Goal: Task Accomplishment & Management: Manage account settings

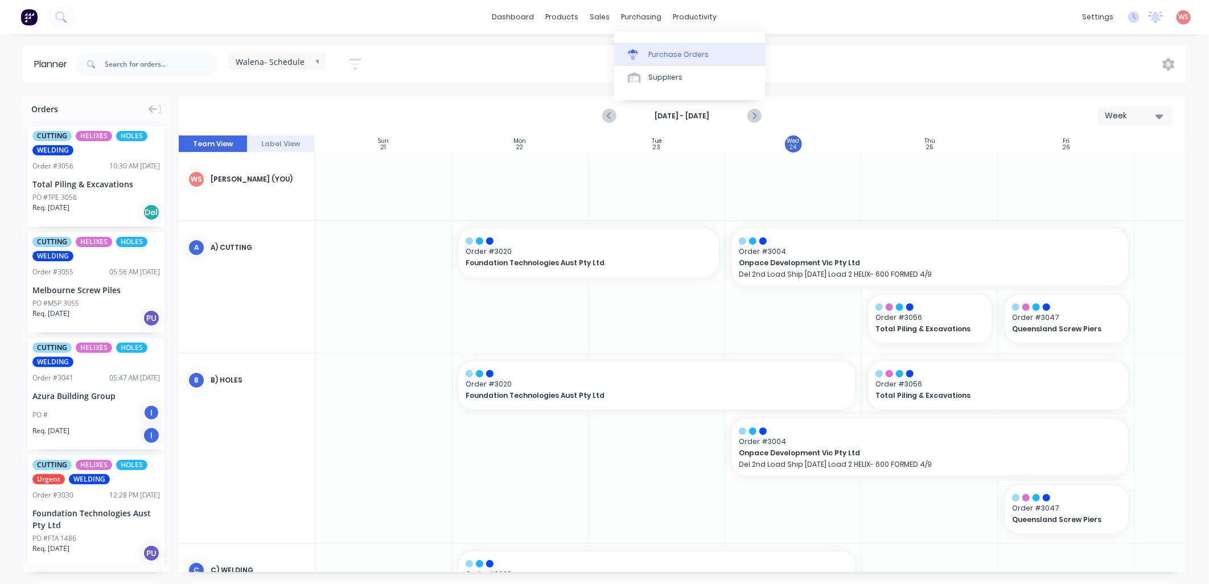
click at [649, 50] on div "Purchase Orders" at bounding box center [678, 55] width 60 height 10
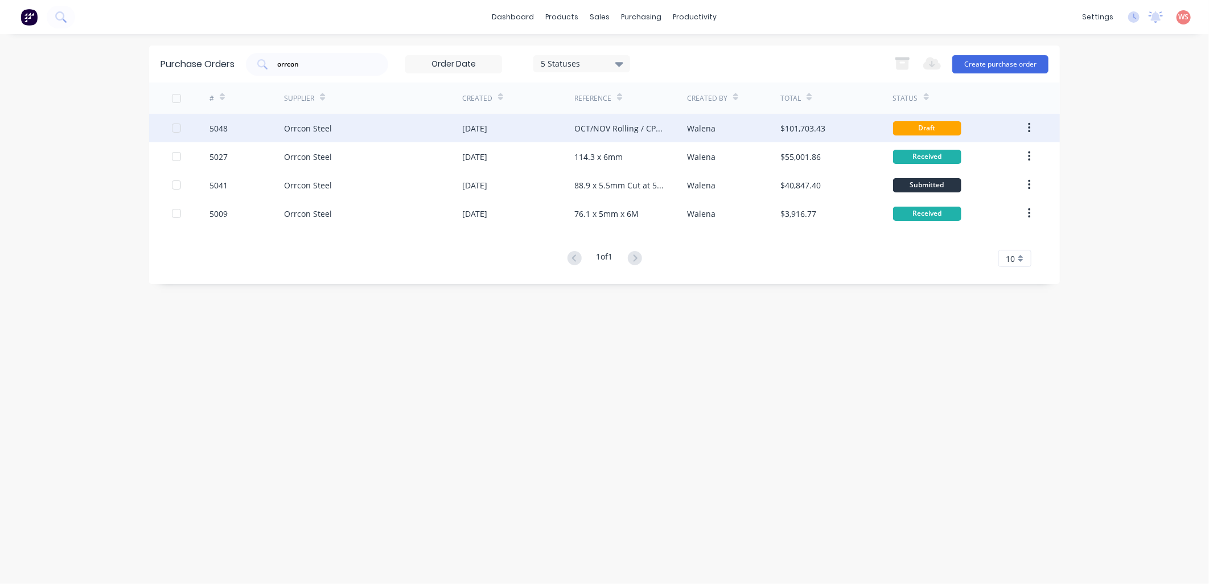
click at [319, 126] on div "Orrcon Steel" at bounding box center [308, 128] width 48 height 12
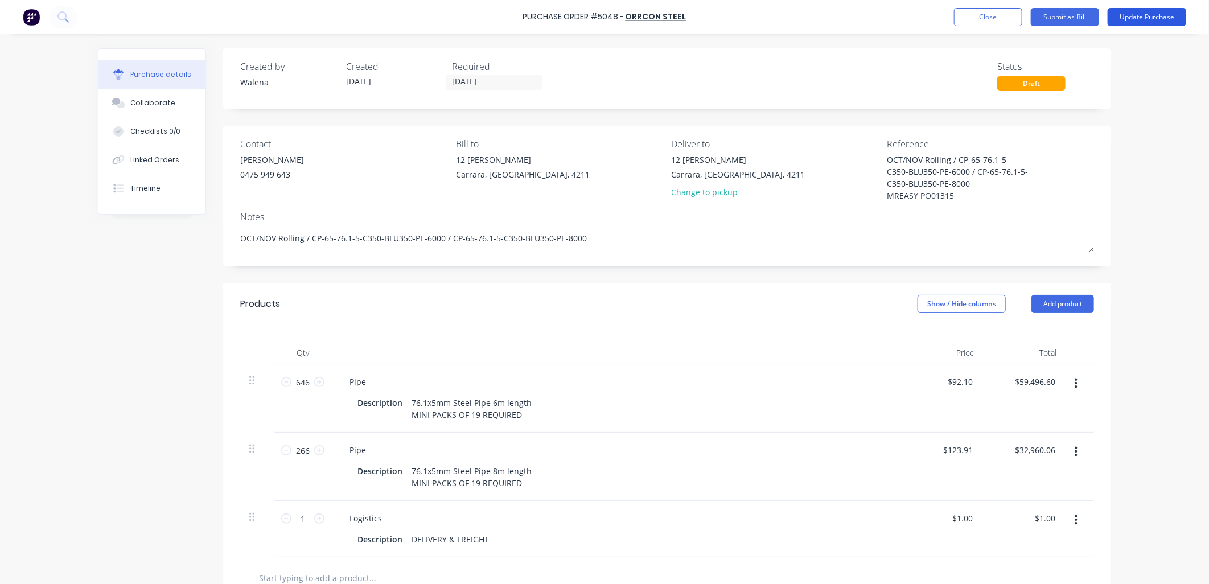
click at [1141, 22] on button "Update Purchase" at bounding box center [1146, 17] width 79 height 18
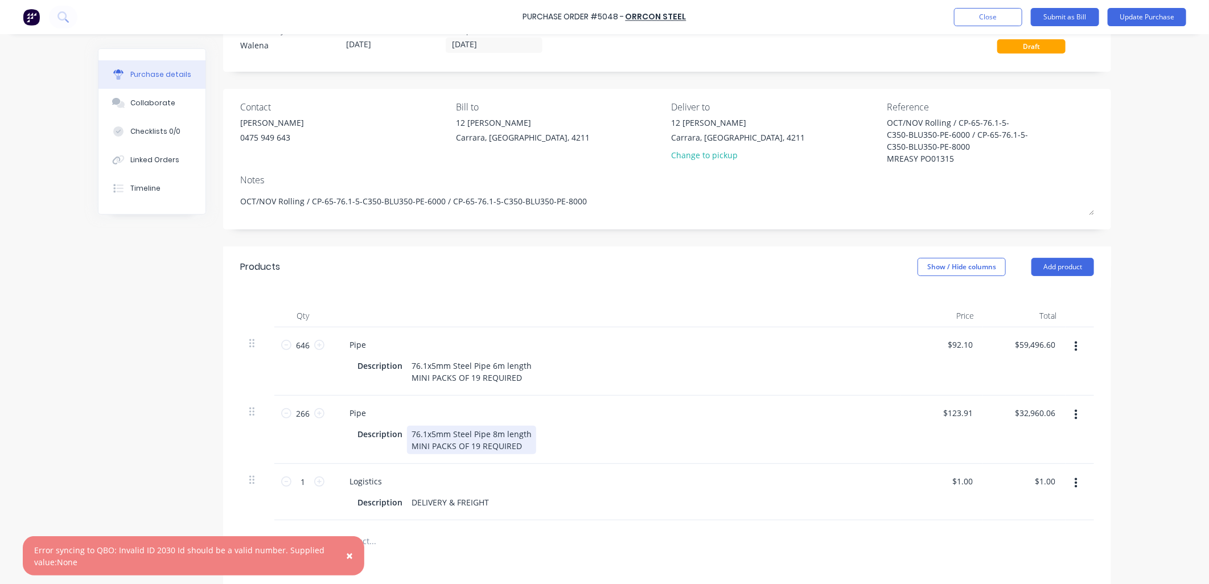
scroll to position [84, 0]
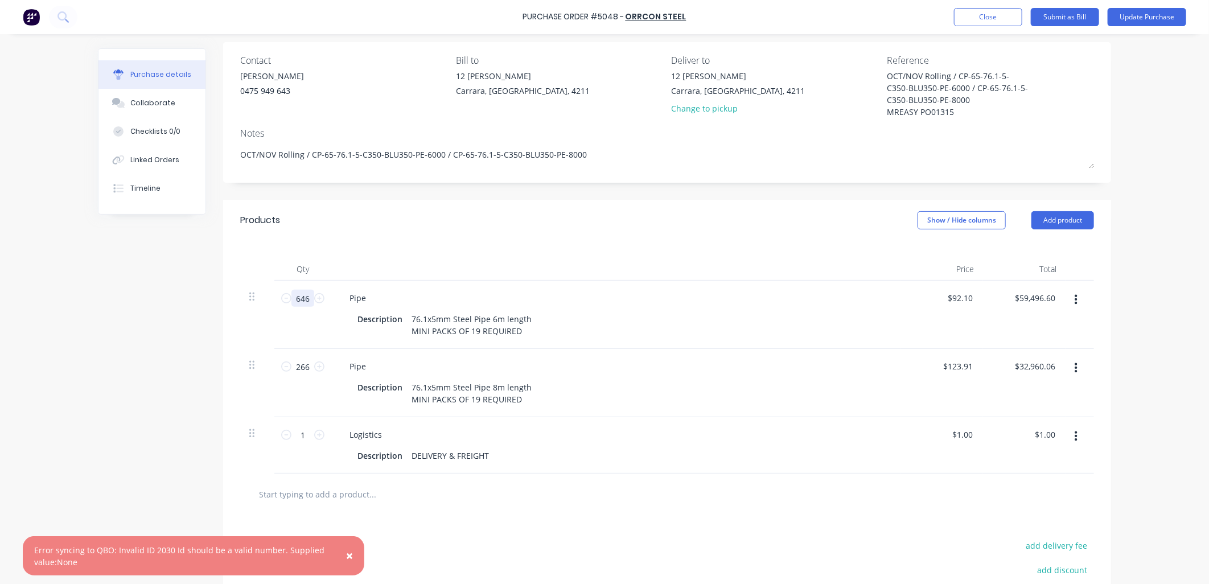
drag, startPoint x: 305, startPoint y: 300, endPoint x: 287, endPoint y: 303, distance: 18.3
click at [291, 303] on input "646" at bounding box center [302, 298] width 23 height 17
type textarea "x"
type input "6"
type input "$552.60"
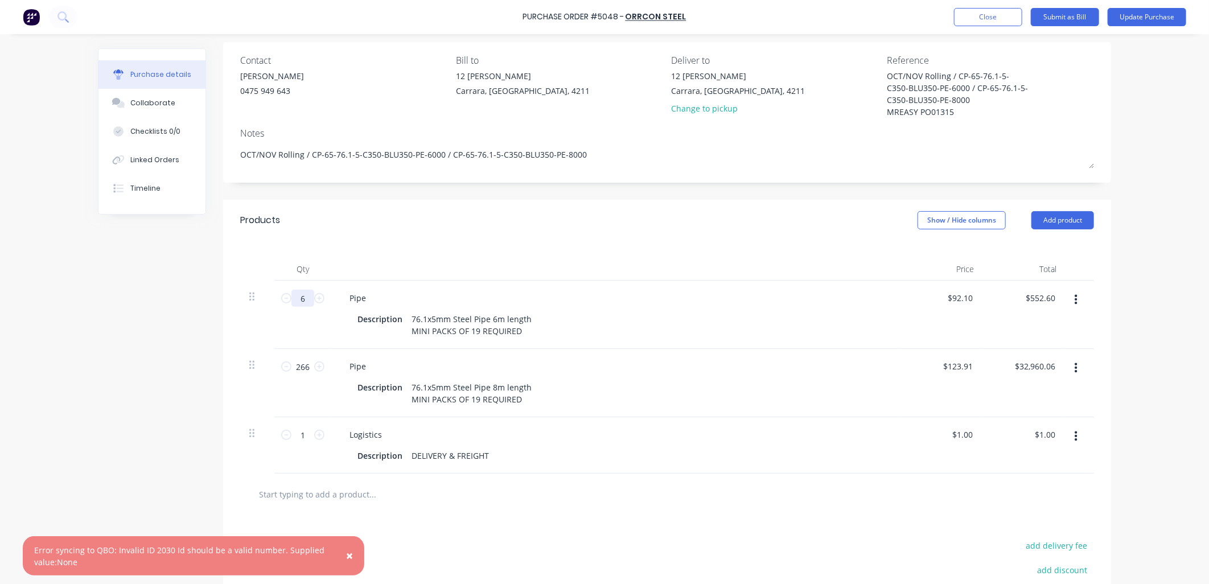
type textarea "x"
type input "64"
type input "$5,894.40"
type textarea "x"
type input "646"
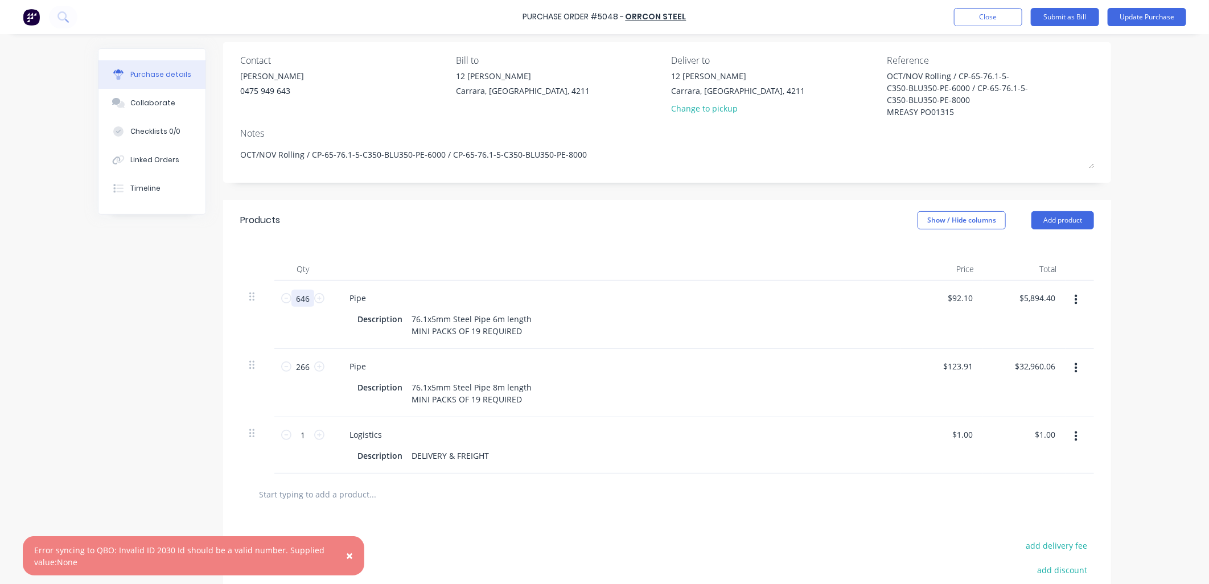
type textarea "x"
type input "$59,496.60"
drag, startPoint x: 303, startPoint y: 370, endPoint x: 274, endPoint y: 357, distance: 32.6
click at [274, 362] on div "266 266" at bounding box center [302, 383] width 57 height 68
type textarea "x"
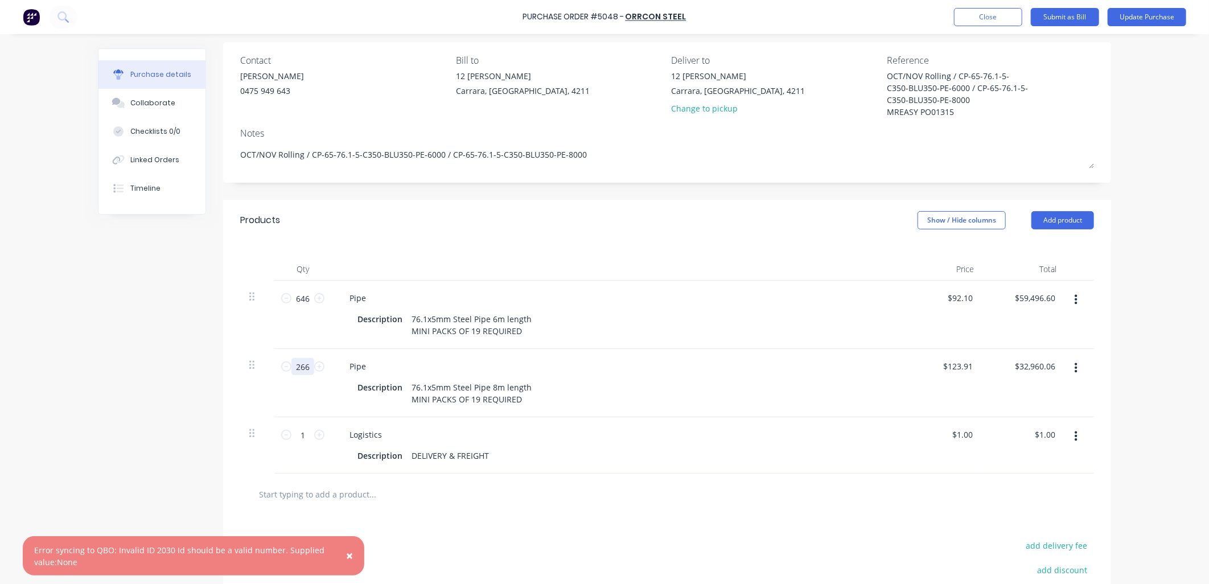
type input "2"
type input "$247.82"
type textarea "x"
type input "26"
type input "$3,221.66"
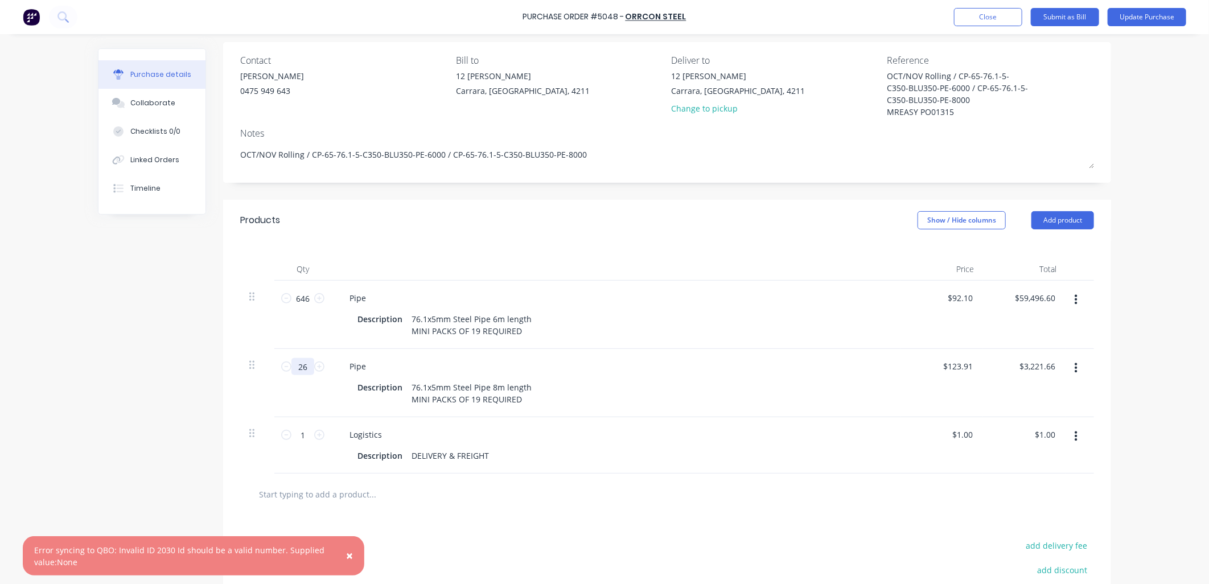
type textarea "x"
type input "266"
type input "$32,960.06"
drag, startPoint x: 275, startPoint y: 436, endPoint x: 264, endPoint y: 435, distance: 11.4
click at [264, 435] on div "1 1 Logistics Description DELIVERY & FREIGHT $1.00 $1.00 $1.00 $1.00" at bounding box center [667, 445] width 854 height 56
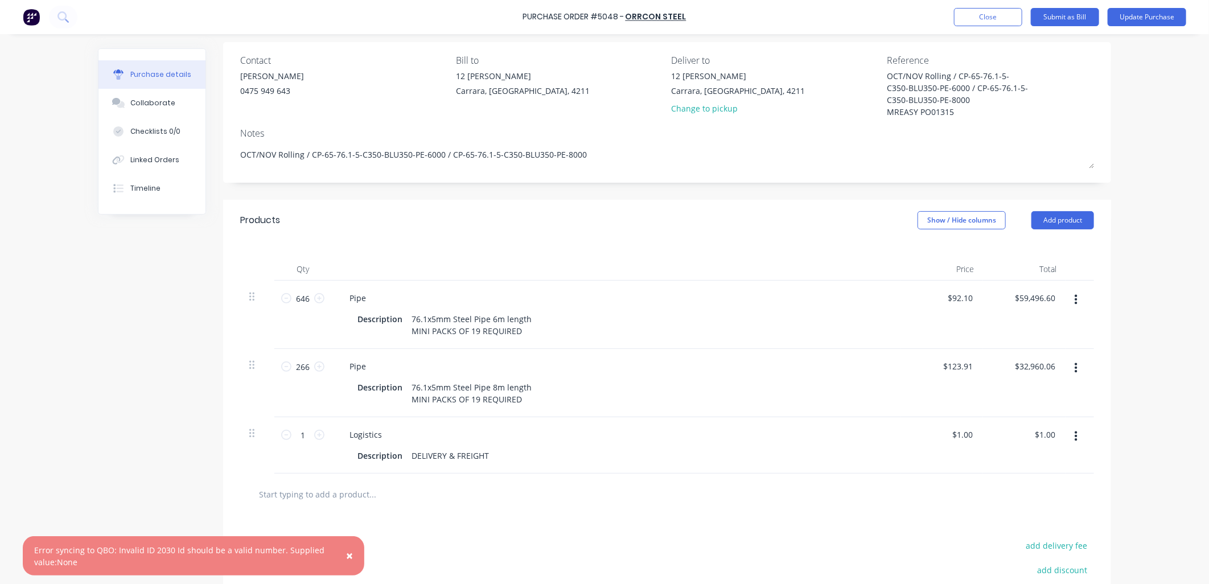
click at [1153, 10] on button "Update Purchase" at bounding box center [1146, 17] width 79 height 18
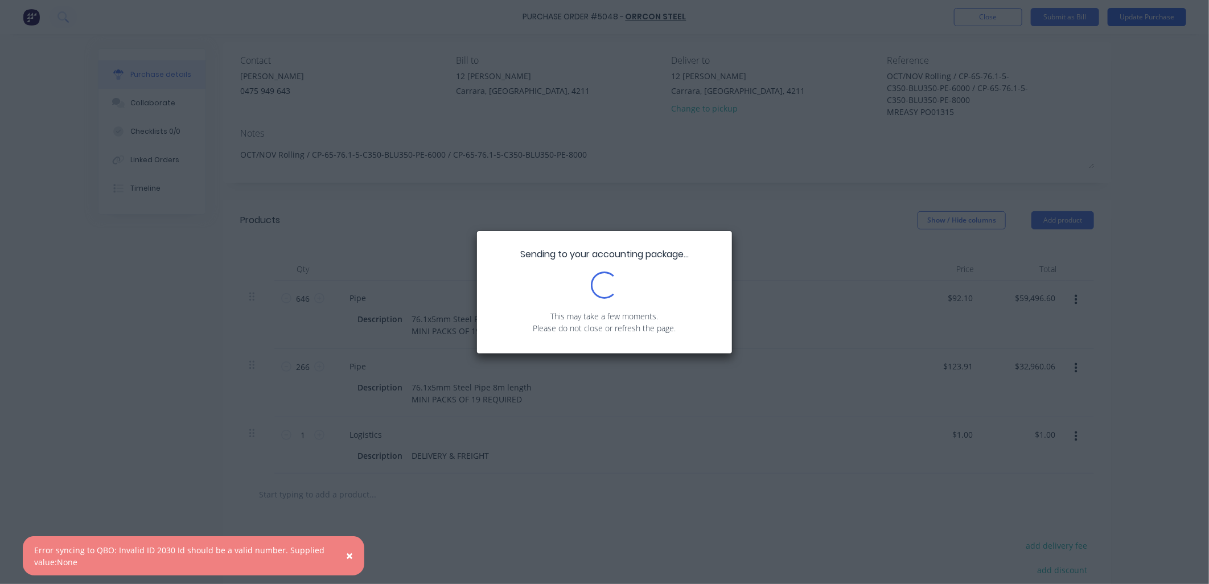
scroll to position [0, 0]
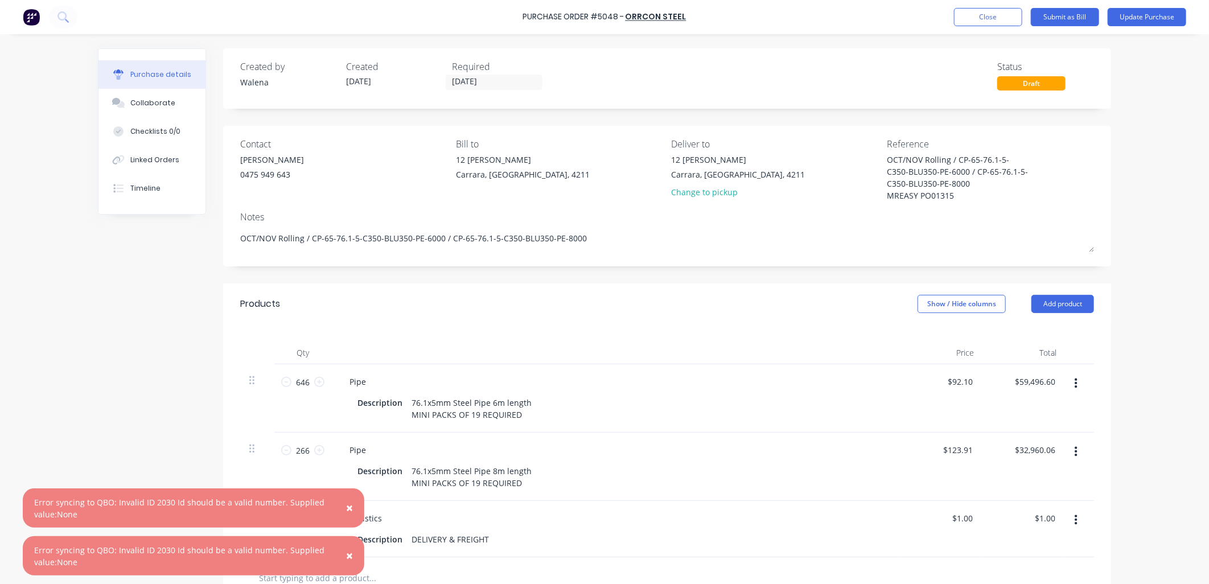
click at [351, 505] on span "×" at bounding box center [349, 508] width 7 height 16
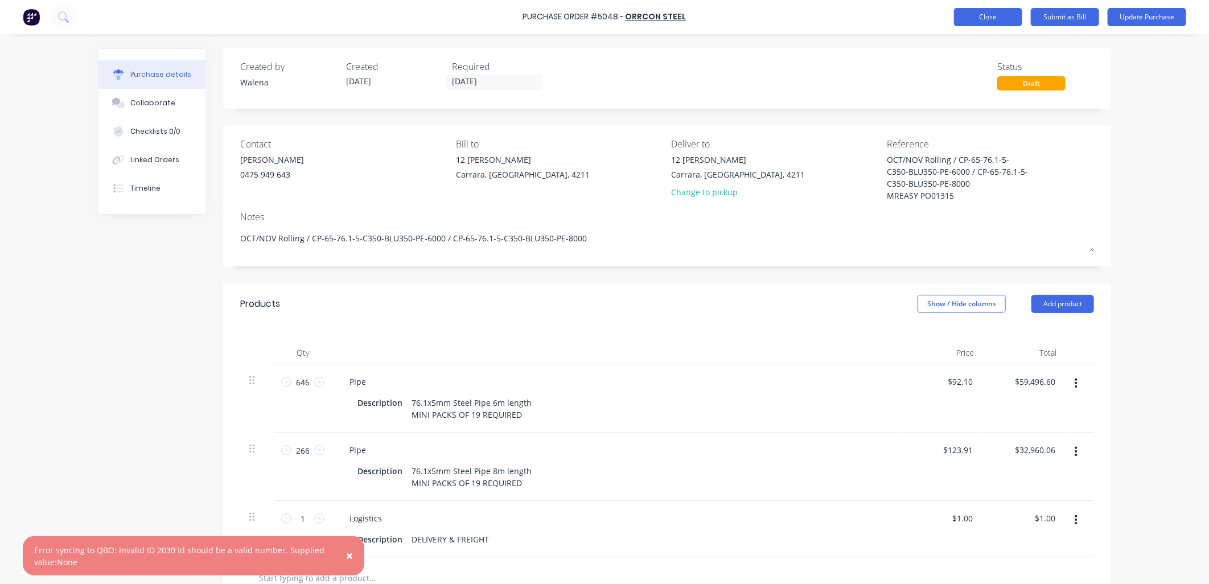
click at [1004, 17] on button "Close" at bounding box center [988, 17] width 68 height 18
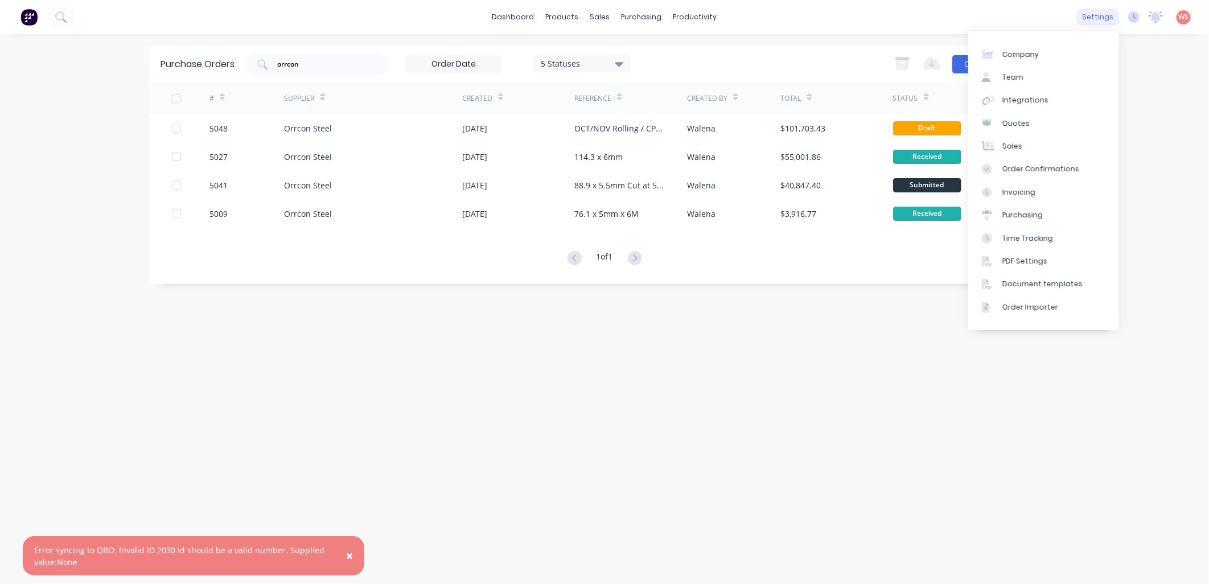
click at [1103, 19] on div "settings" at bounding box center [1097, 17] width 43 height 17
click at [1036, 98] on div "Integrations" at bounding box center [1025, 100] width 46 height 10
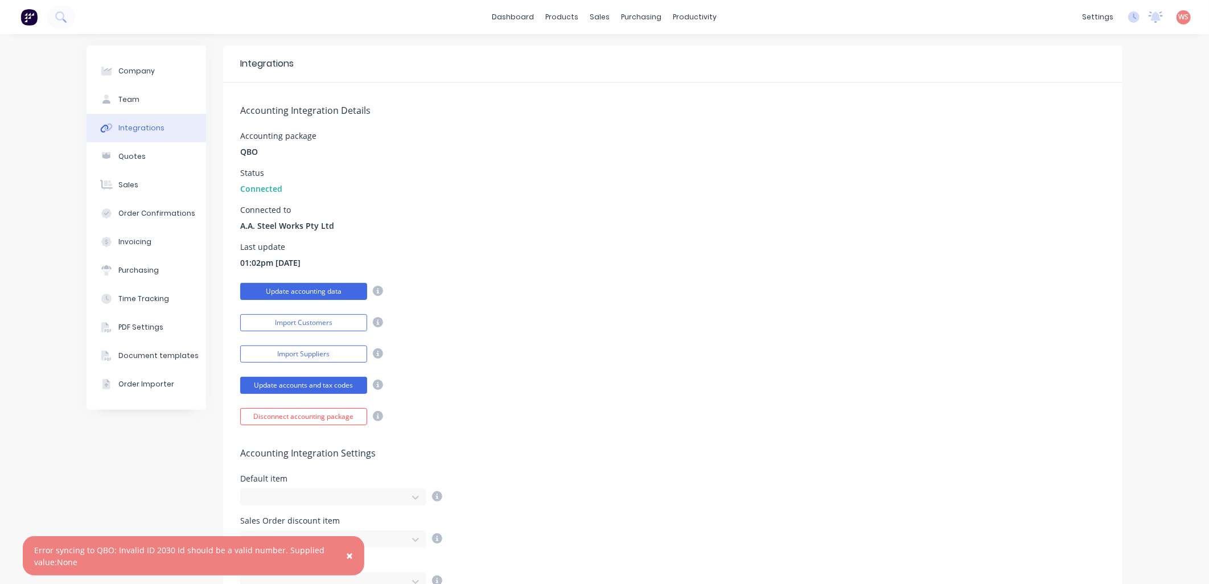
click at [321, 292] on button "Update accounting data" at bounding box center [303, 291] width 127 height 17
click at [661, 46] on link "Purchase Orders" at bounding box center [684, 54] width 151 height 23
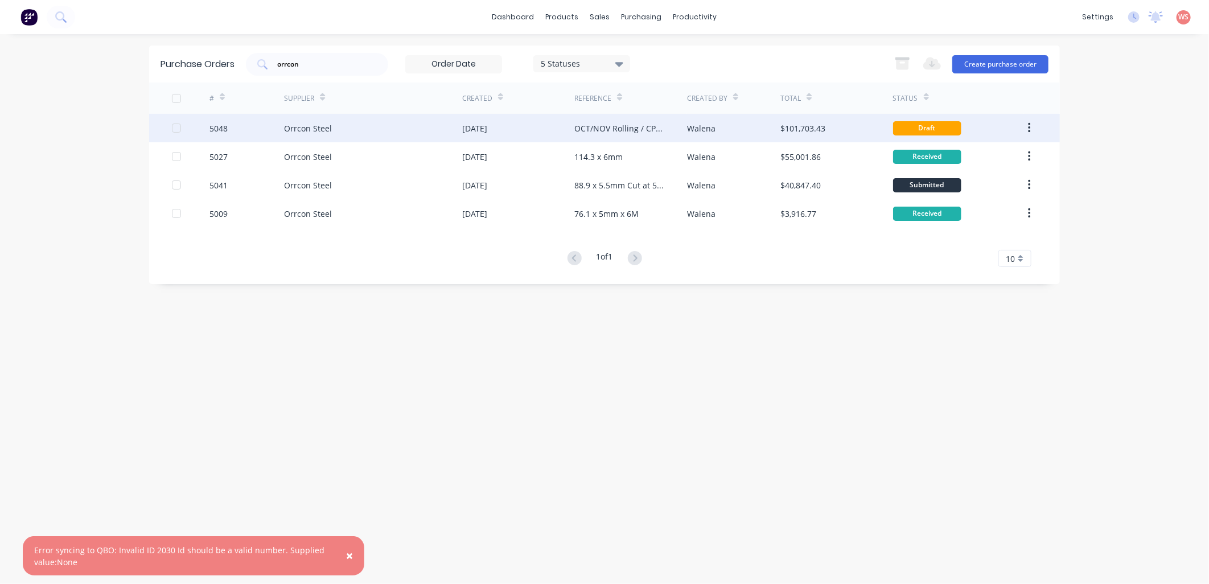
click at [487, 127] on div "[DATE]" at bounding box center [474, 128] width 25 height 12
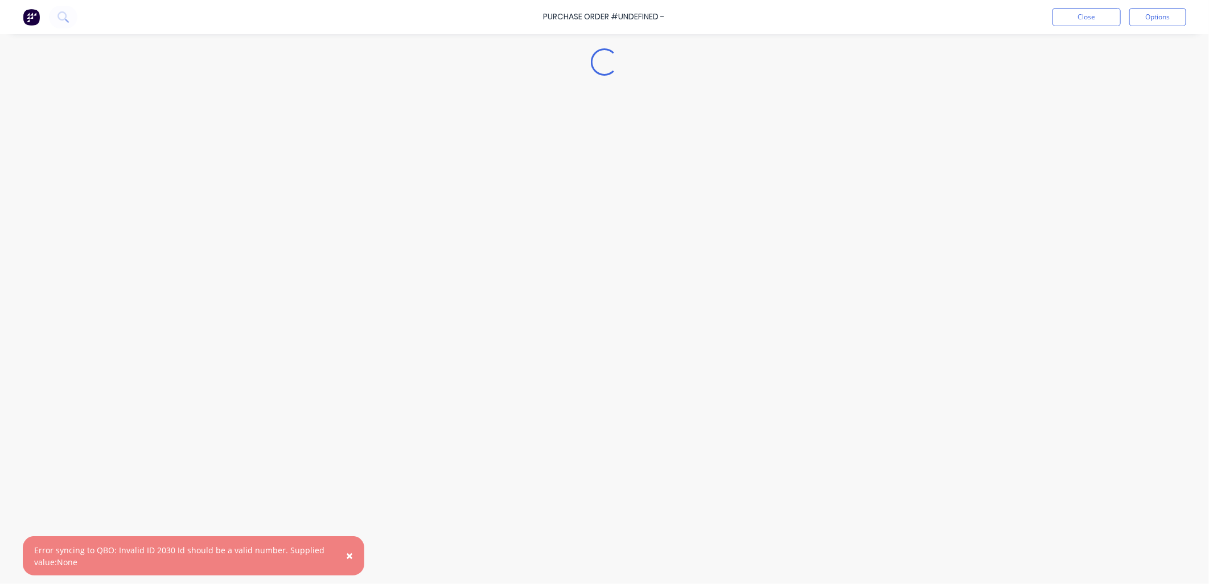
click at [352, 546] on button "×" at bounding box center [350, 555] width 30 height 27
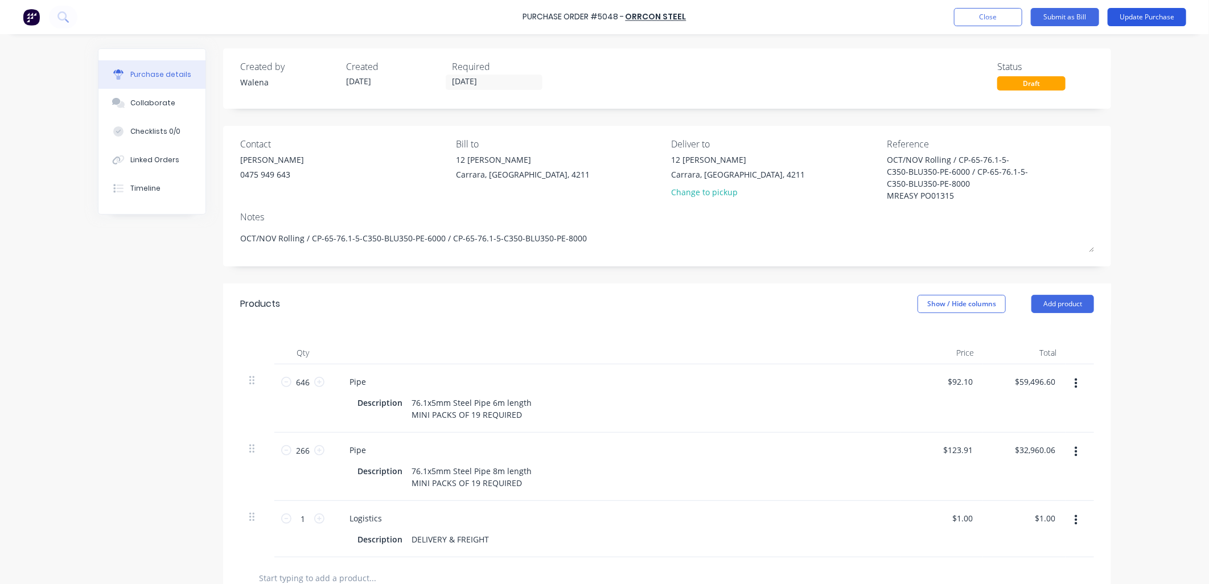
click at [1153, 18] on button "Update Purchase" at bounding box center [1146, 17] width 79 height 18
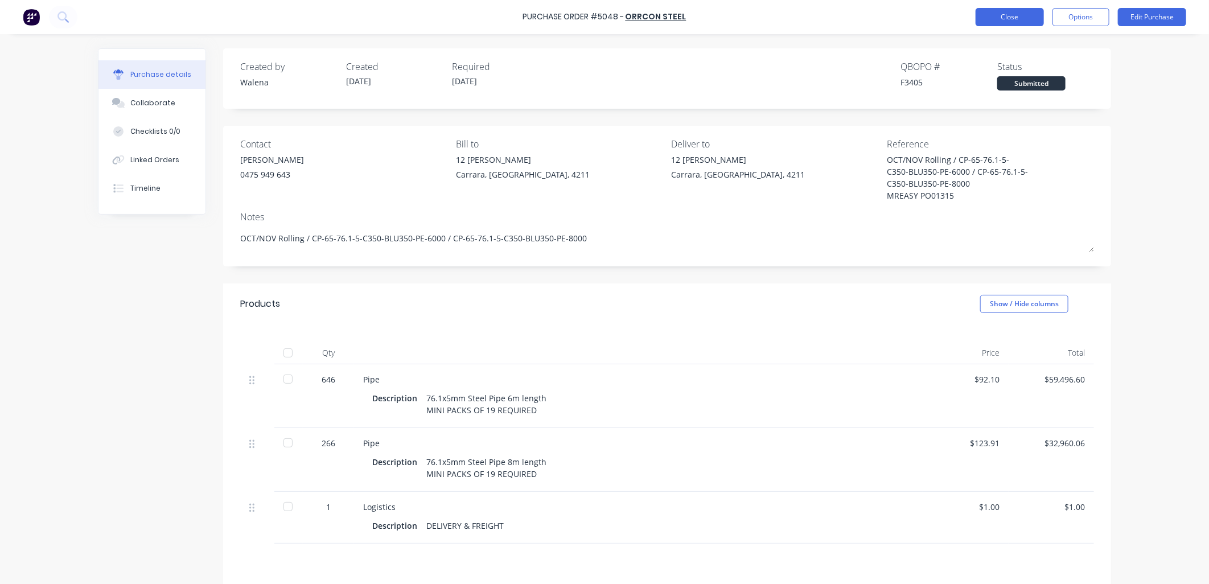
click at [1001, 25] on button "Close" at bounding box center [1009, 17] width 68 height 18
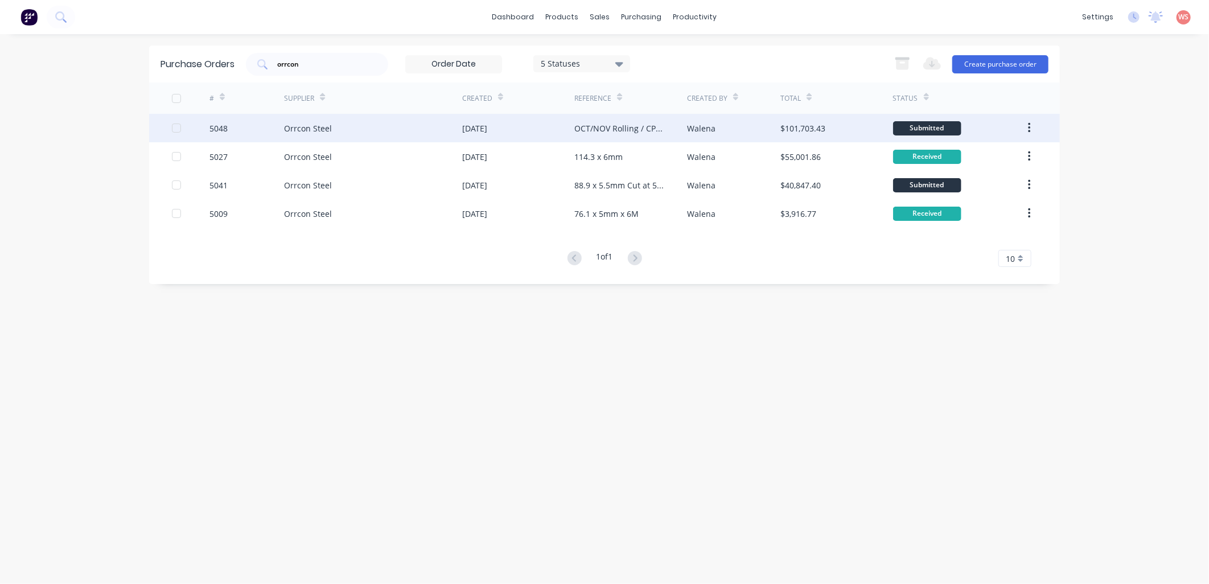
click at [497, 118] on div "[DATE]" at bounding box center [518, 128] width 112 height 28
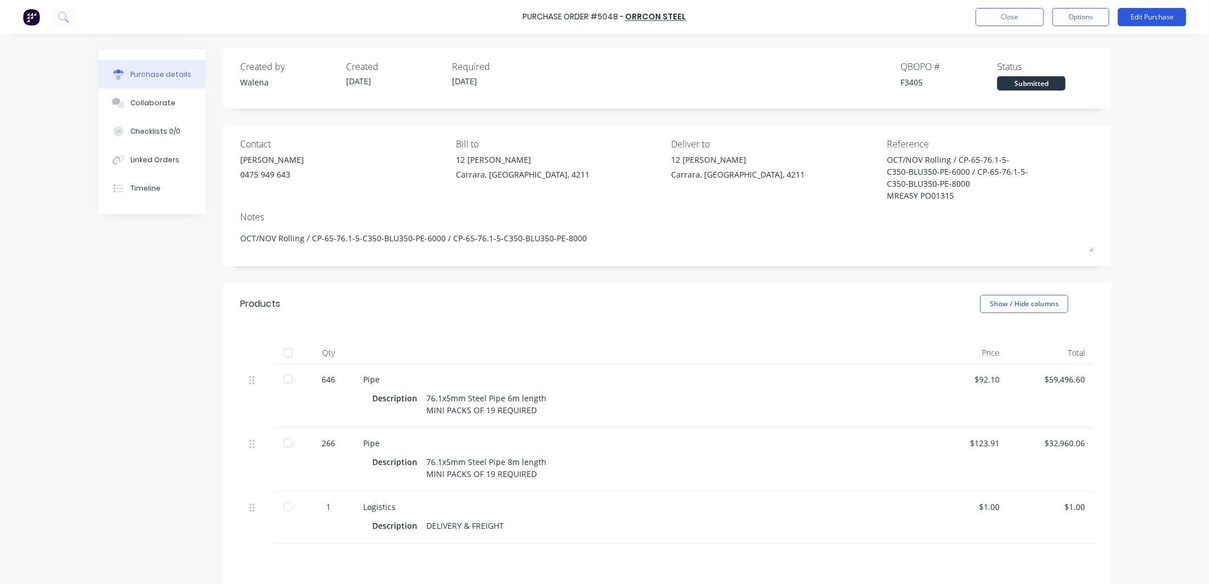
click at [1178, 14] on button "Edit Purchase" at bounding box center [1152, 17] width 68 height 18
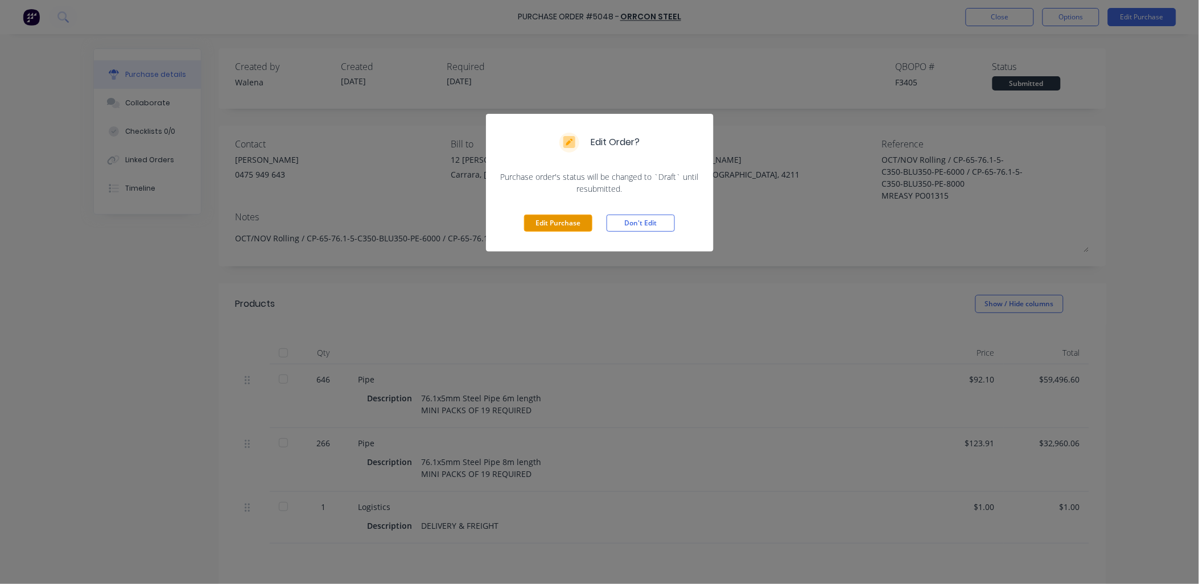
click at [559, 224] on button "Edit Purchase" at bounding box center [558, 223] width 68 height 17
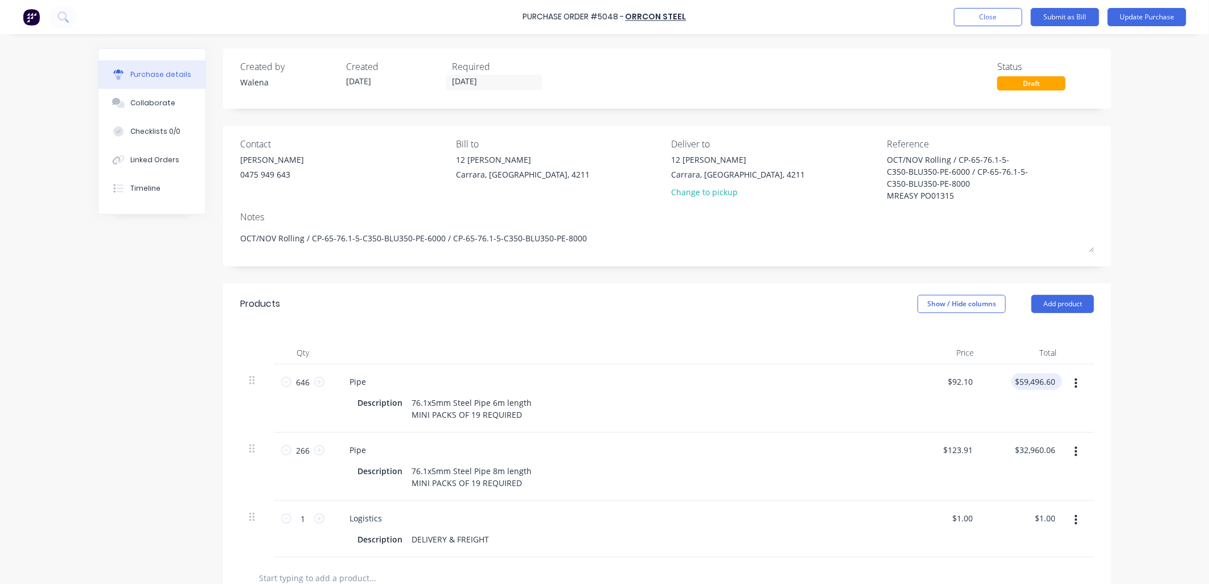
type textarea "x"
drag, startPoint x: 1050, startPoint y: 378, endPoint x: 1001, endPoint y: 380, distance: 48.4
click at [1004, 382] on div "59496.60 59496.60" at bounding box center [1024, 398] width 83 height 68
type input "56628.36"
type textarea "x"
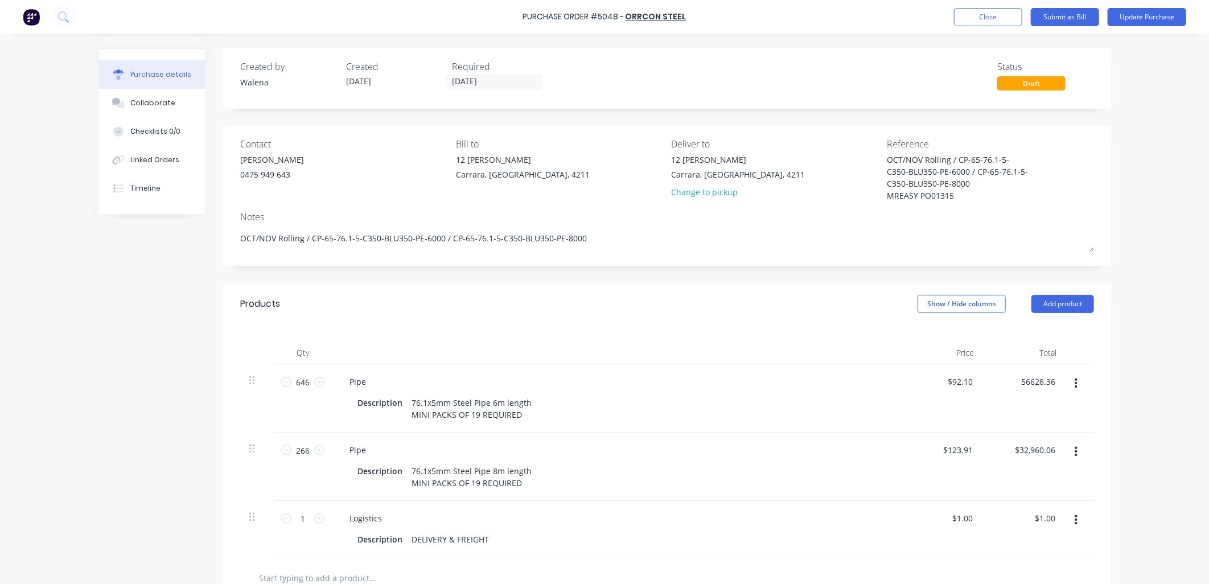
type input "$87.66"
type input "$56,628.36"
click at [1047, 454] on div "$32,960.06 $32,960.06" at bounding box center [1024, 466] width 83 height 68
drag, startPoint x: 1054, startPoint y: 448, endPoint x: 1011, endPoint y: 450, distance: 43.3
click at [1011, 450] on div "$32,960.06 $32,960.06" at bounding box center [1036, 450] width 51 height 17
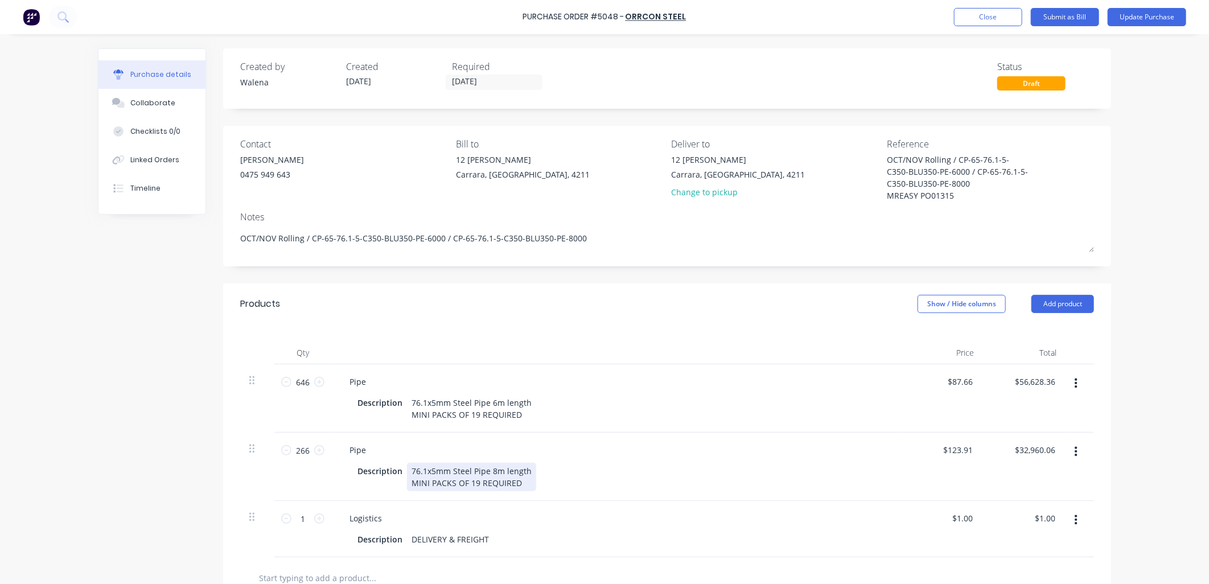
click at [696, 486] on div "Description 76.1x5mm Steel Pipe 8m length MINI PACKS OF 19 REQUIRED" at bounding box center [613, 477] width 521 height 28
click at [789, 468] on div "Description 76.1x5mm Steel Pipe 8m length MINI PACKS OF 19 REQUIRED" at bounding box center [613, 477] width 521 height 28
type textarea "x"
drag, startPoint x: 1049, startPoint y: 519, endPoint x: 1020, endPoint y: 524, distance: 29.4
click at [1025, 523] on div "1.00 1.00" at bounding box center [1024, 529] width 83 height 56
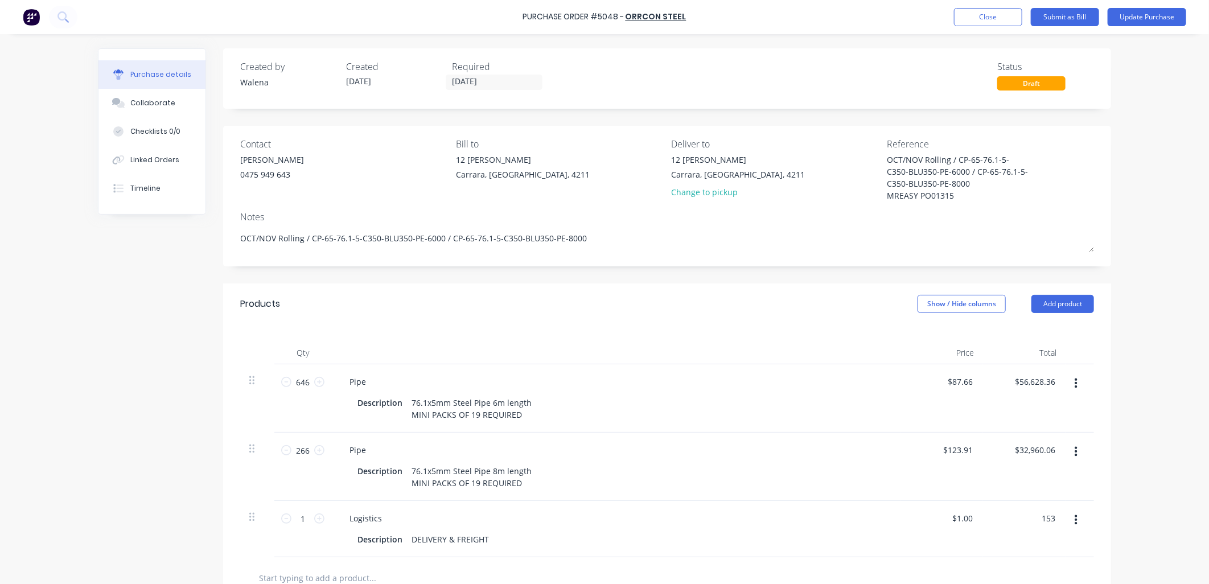
type input "153"
type textarea "x"
type input "$153.00"
click at [856, 476] on div "Description 76.1x5mm Steel Pipe 8m length MINI PACKS OF 19 REQUIRED" at bounding box center [613, 477] width 521 height 28
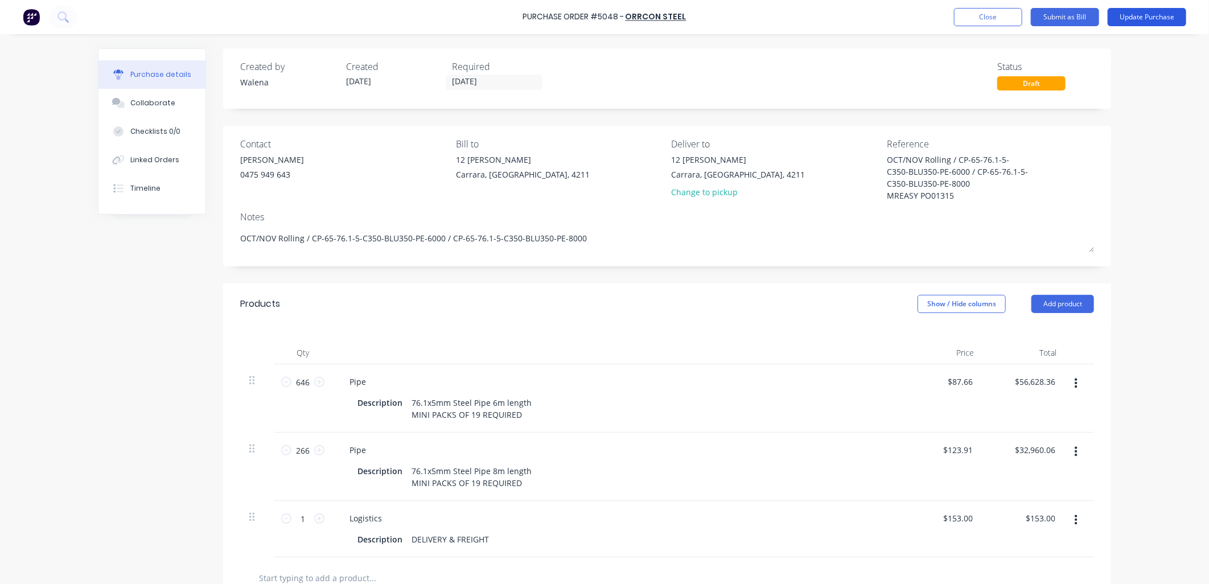
click at [1129, 15] on button "Update Purchase" at bounding box center [1146, 17] width 79 height 18
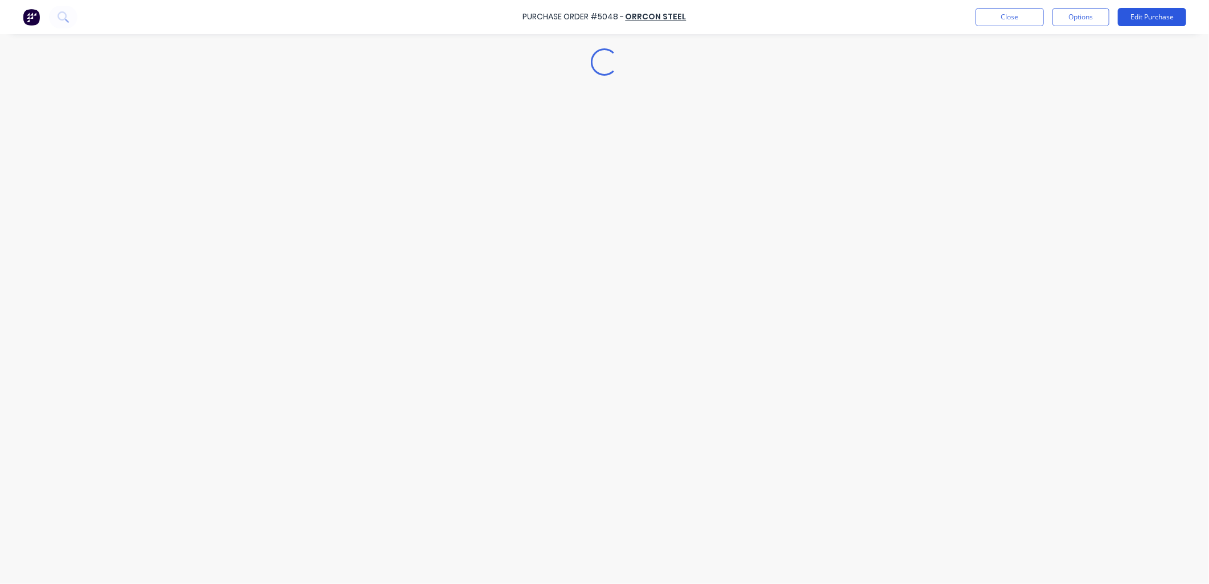
type textarea "x"
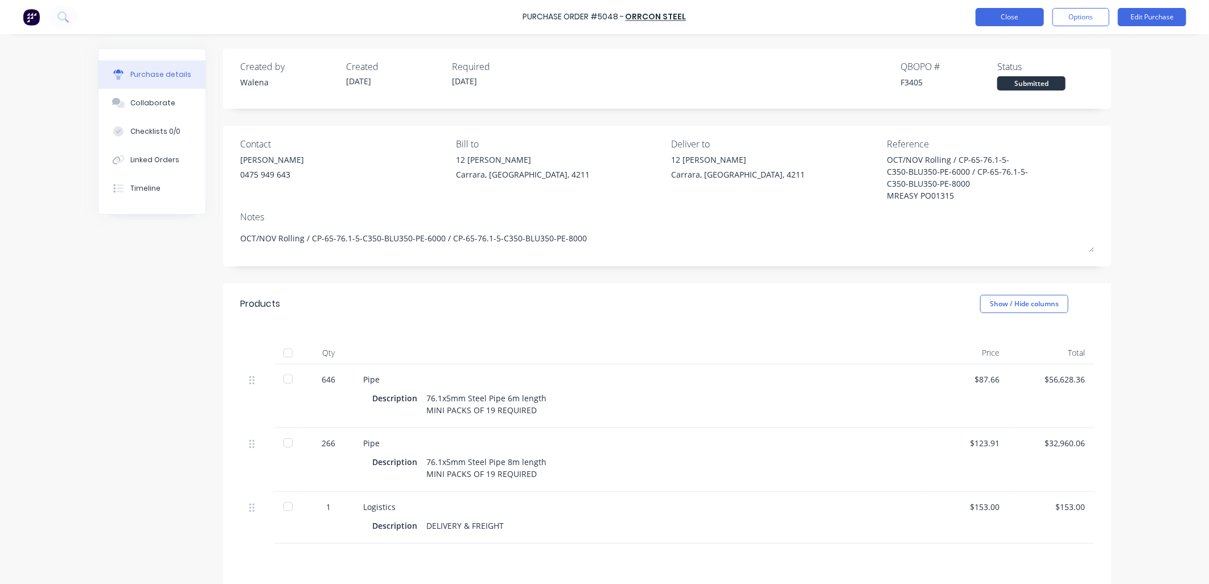
click at [1009, 20] on button "Close" at bounding box center [1009, 17] width 68 height 18
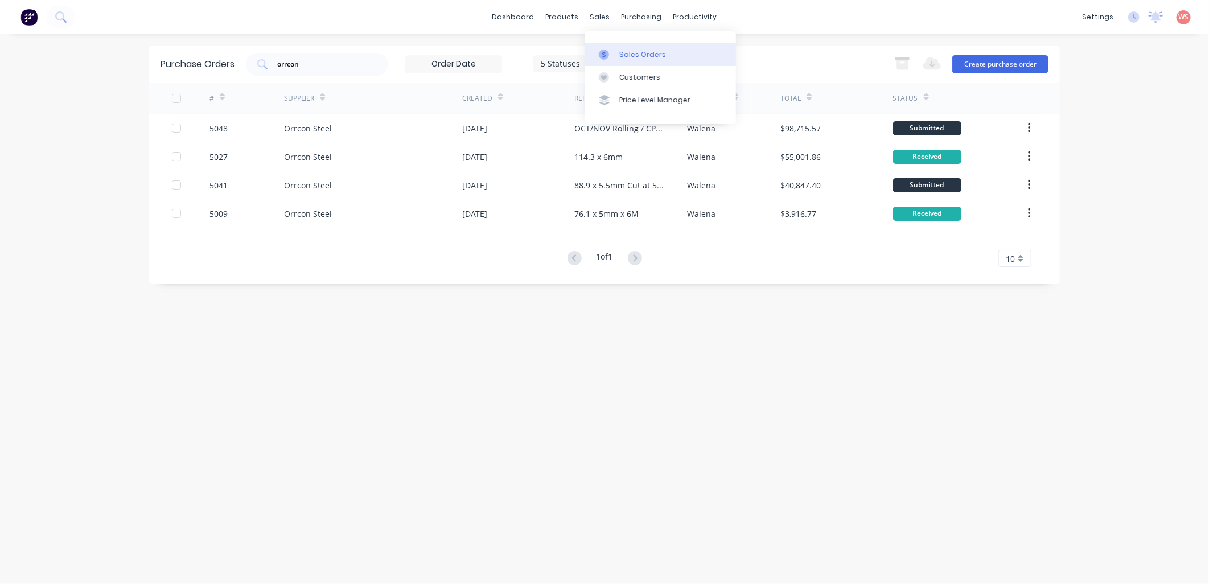
click at [633, 52] on div "Sales Orders" at bounding box center [642, 55] width 47 height 10
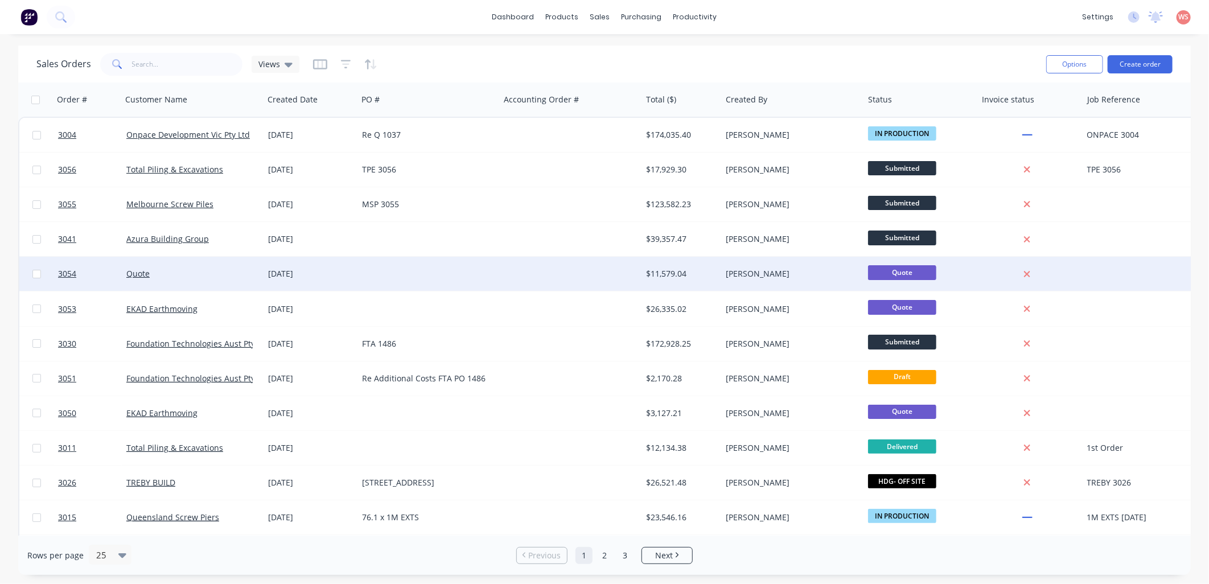
click at [296, 275] on div "[DATE]" at bounding box center [310, 273] width 85 height 11
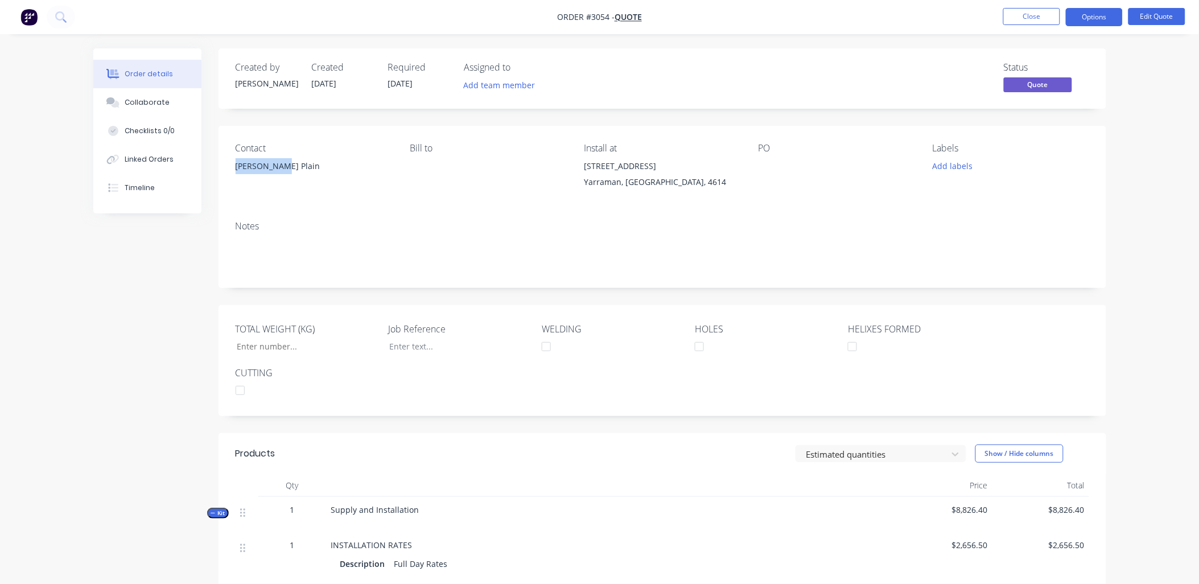
drag, startPoint x: 281, startPoint y: 171, endPoint x: 232, endPoint y: 168, distance: 49.0
click at [232, 168] on div "Contact [PERSON_NAME] Bill to Install at [STREET_ADDRESS] PO Labels Add labels" at bounding box center [662, 169] width 888 height 86
drag, startPoint x: 232, startPoint y: 168, endPoint x: 251, endPoint y: 168, distance: 19.9
copy div "[PERSON_NAME] Plain"
click at [949, 167] on button "Add labels" at bounding box center [952, 165] width 52 height 15
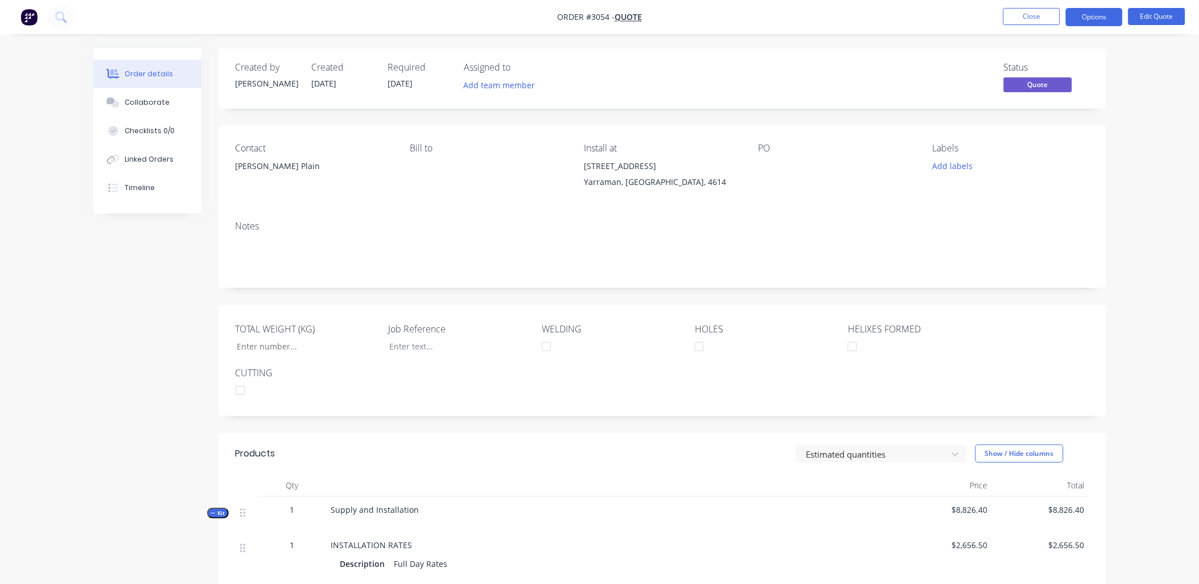
click at [868, 203] on div "Contact [PERSON_NAME] Bill to Install at [STREET_ADDRESS] PO Labels Add labels" at bounding box center [662, 169] width 888 height 86
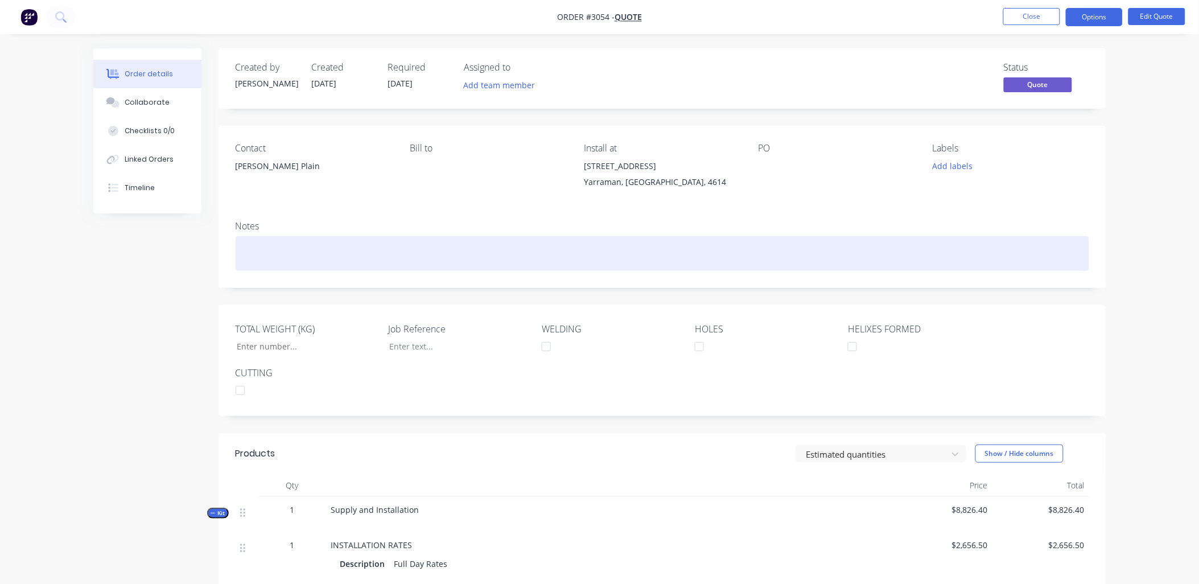
click at [249, 240] on div at bounding box center [663, 253] width 854 height 35
paste div
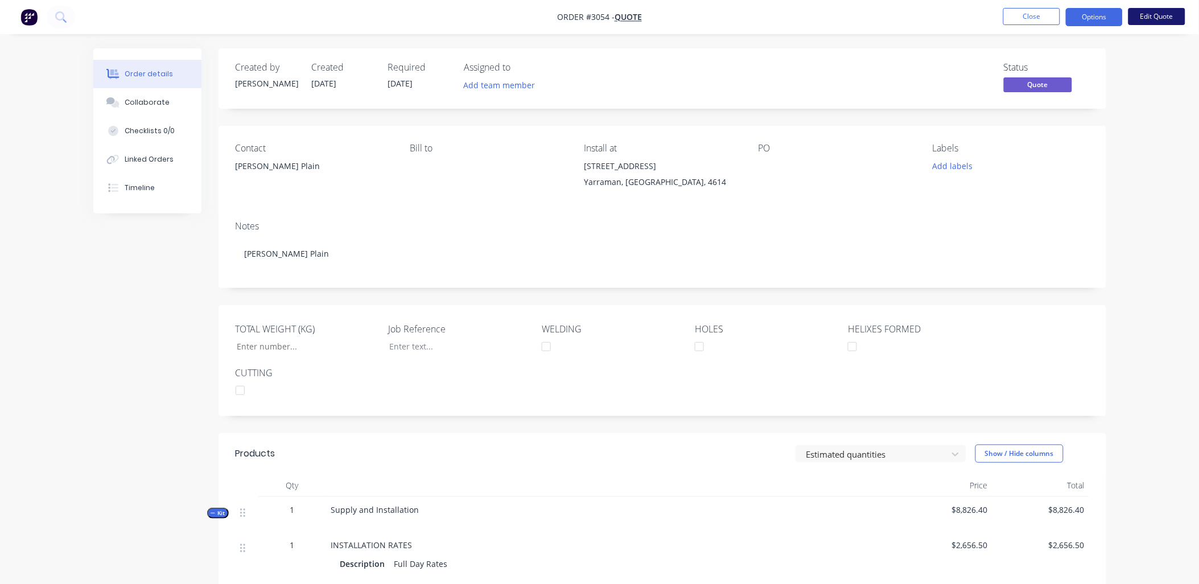
click at [1145, 15] on button "Edit Quote" at bounding box center [1156, 16] width 57 height 17
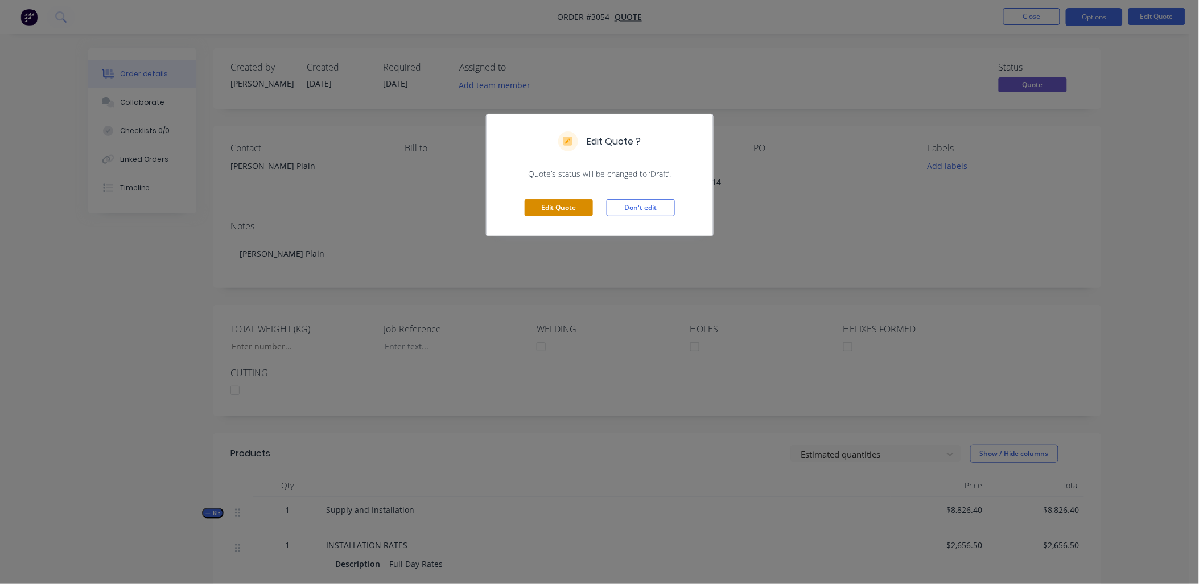
click at [565, 211] on button "Edit Quote" at bounding box center [559, 207] width 68 height 17
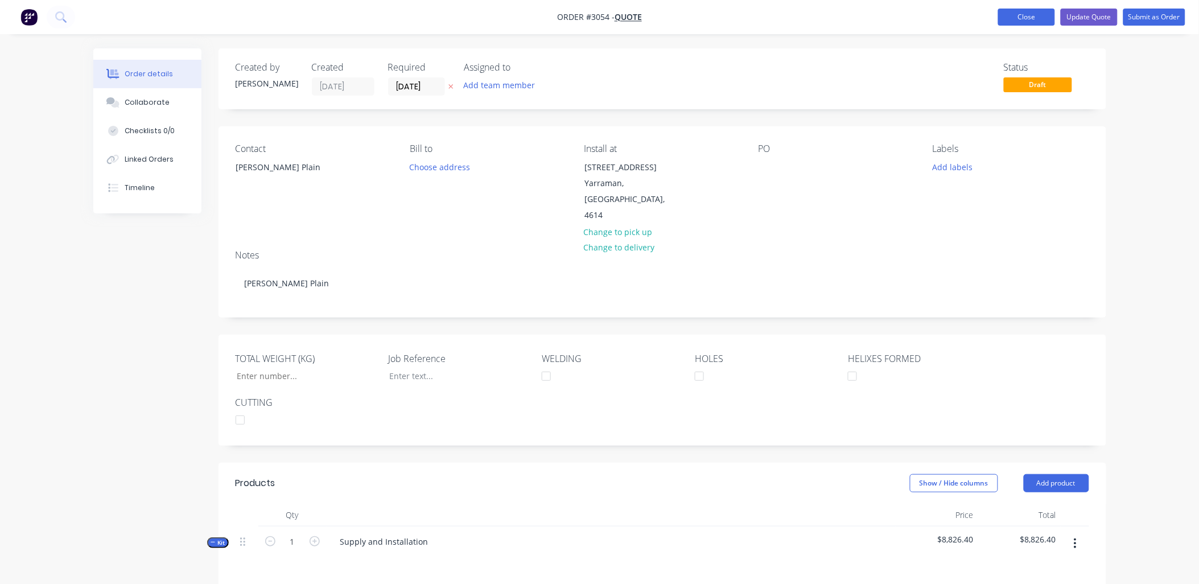
click at [1027, 18] on button "Close" at bounding box center [1026, 17] width 57 height 17
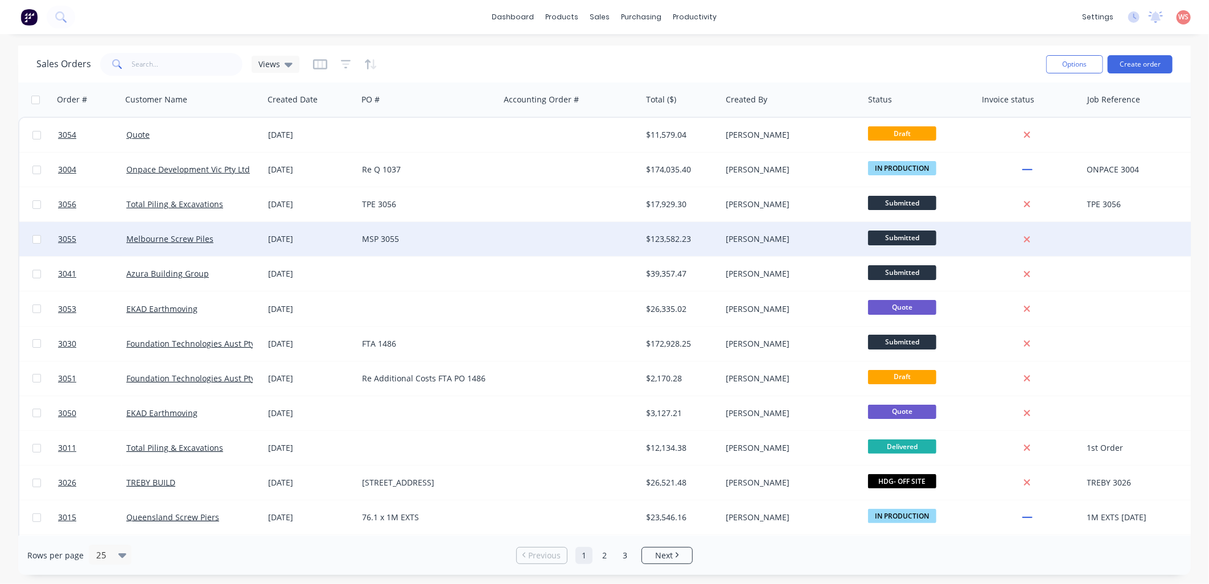
click at [391, 236] on div "MSP 3055" at bounding box center [425, 238] width 126 height 11
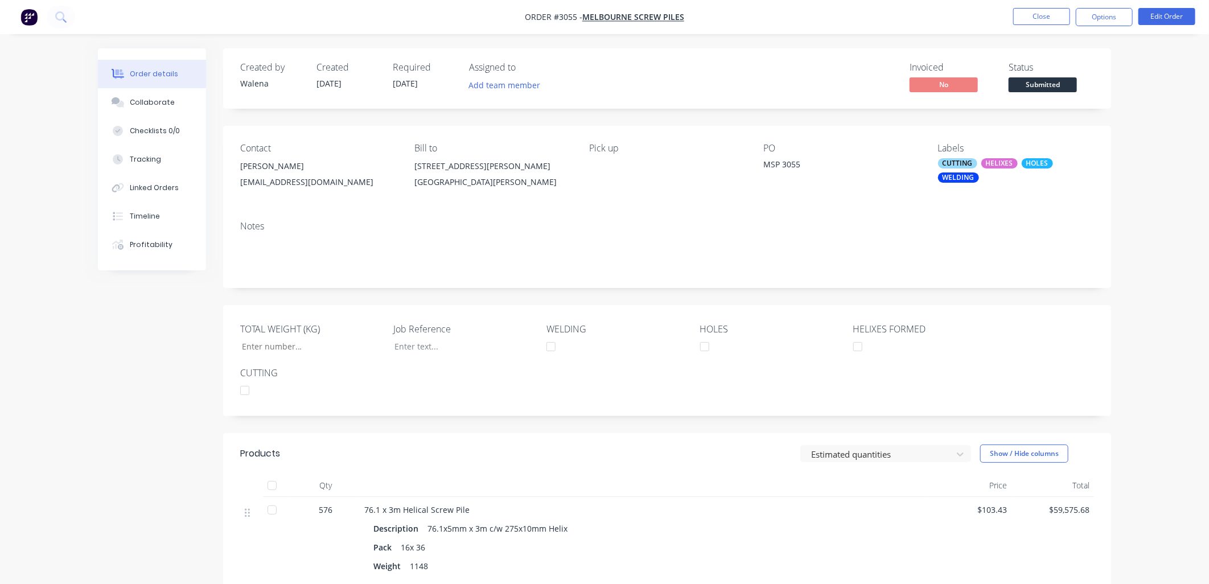
type input "32,700"
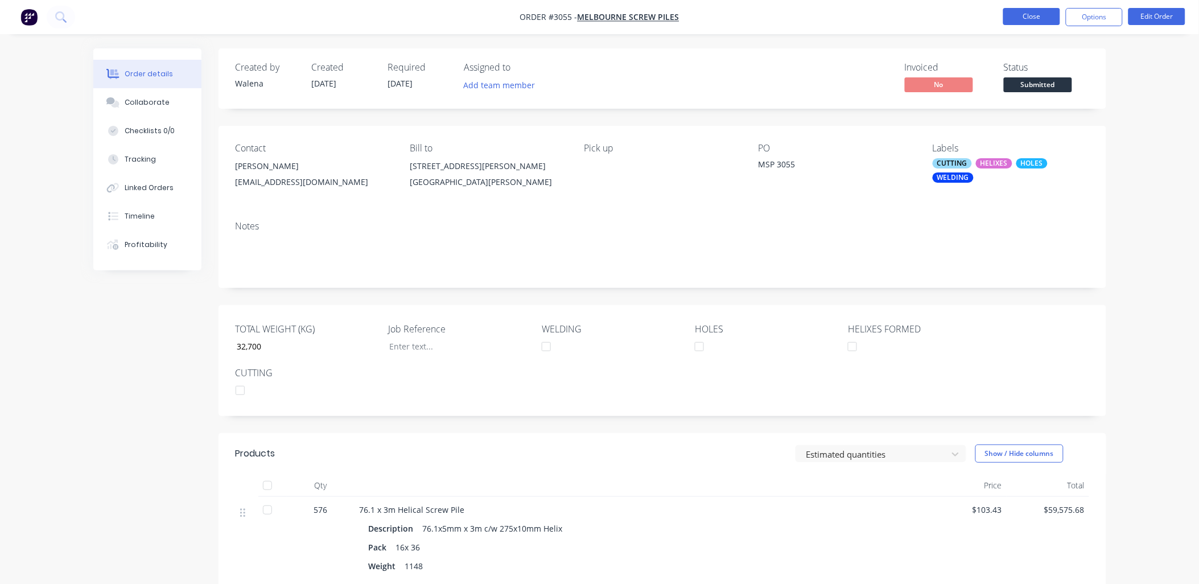
click at [1029, 15] on button "Close" at bounding box center [1031, 16] width 57 height 17
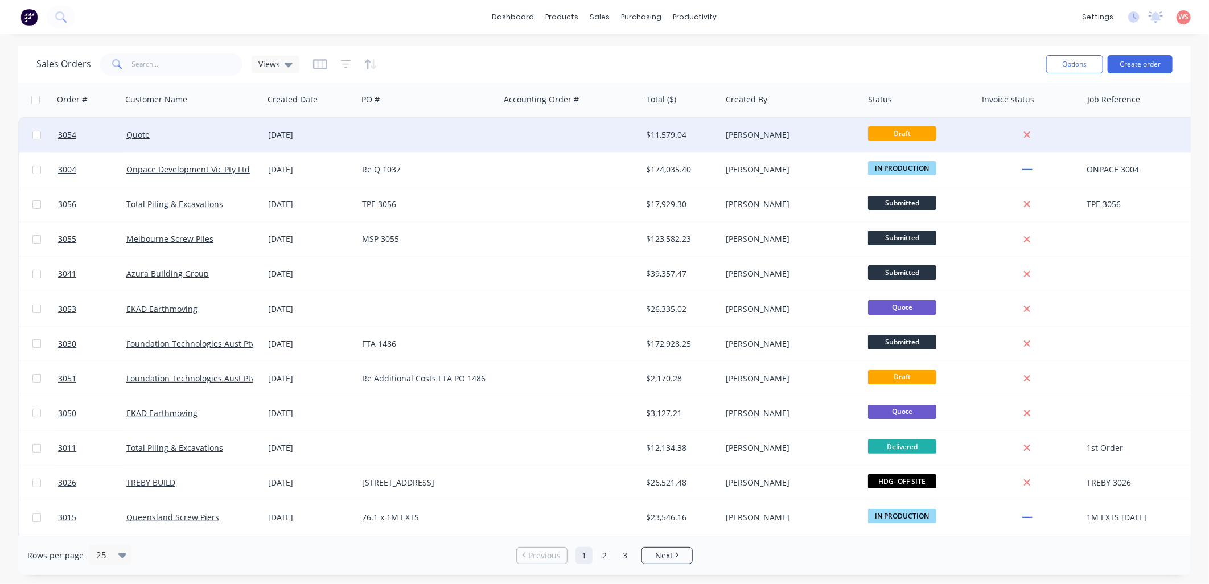
click at [150, 134] on div "Quote" at bounding box center [189, 134] width 126 height 11
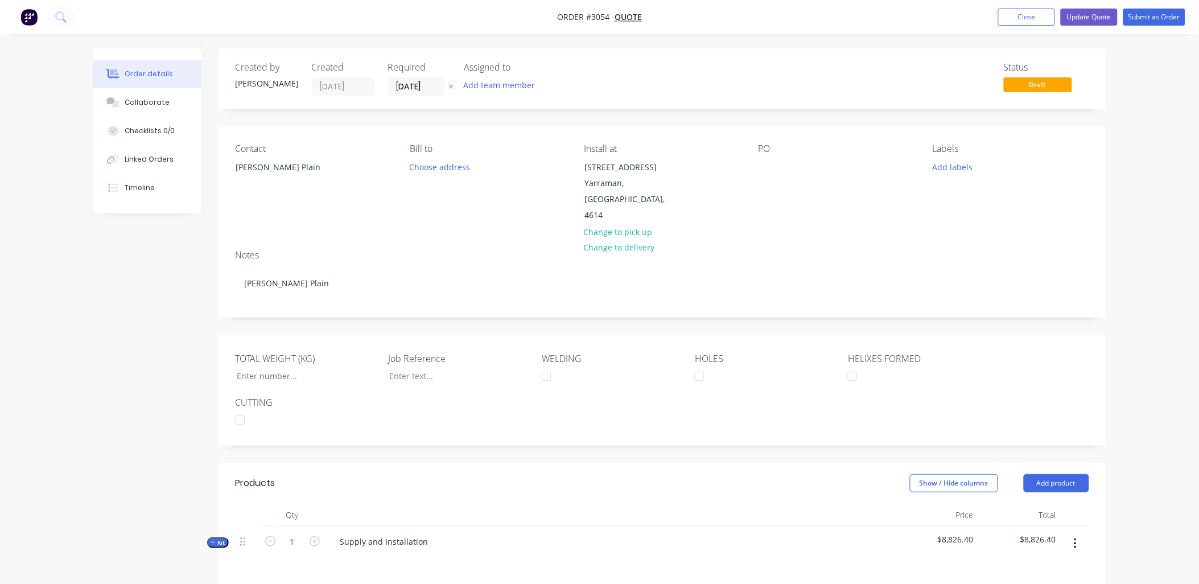
type input "$2,656.50"
type input "$166.55"
type input "$3,497.55"
type input "$32.11"
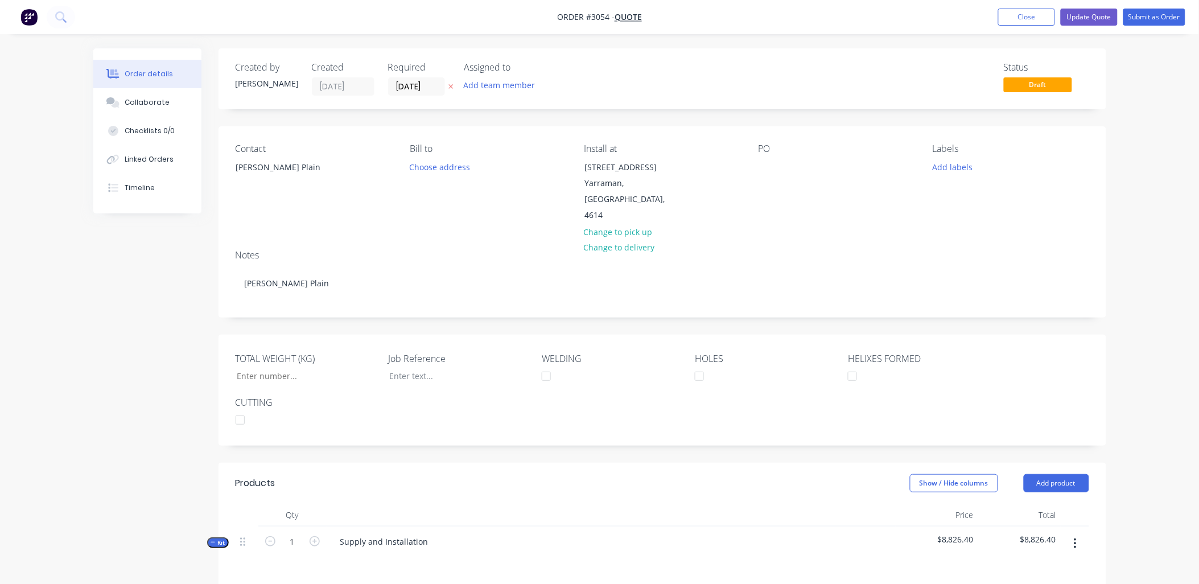
type input "$674.31"
type input "$33.24"
type input "$698.04"
type input "$300.00"
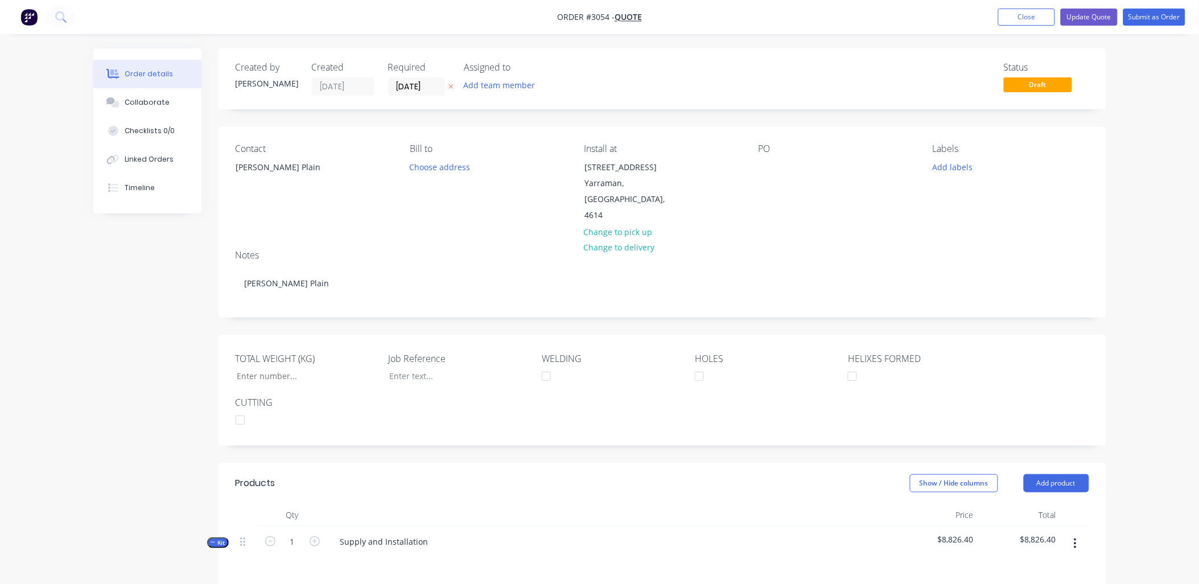
type input "$1,000.00"
type input "$1,700.00"
click at [763, 167] on div at bounding box center [767, 167] width 18 height 17
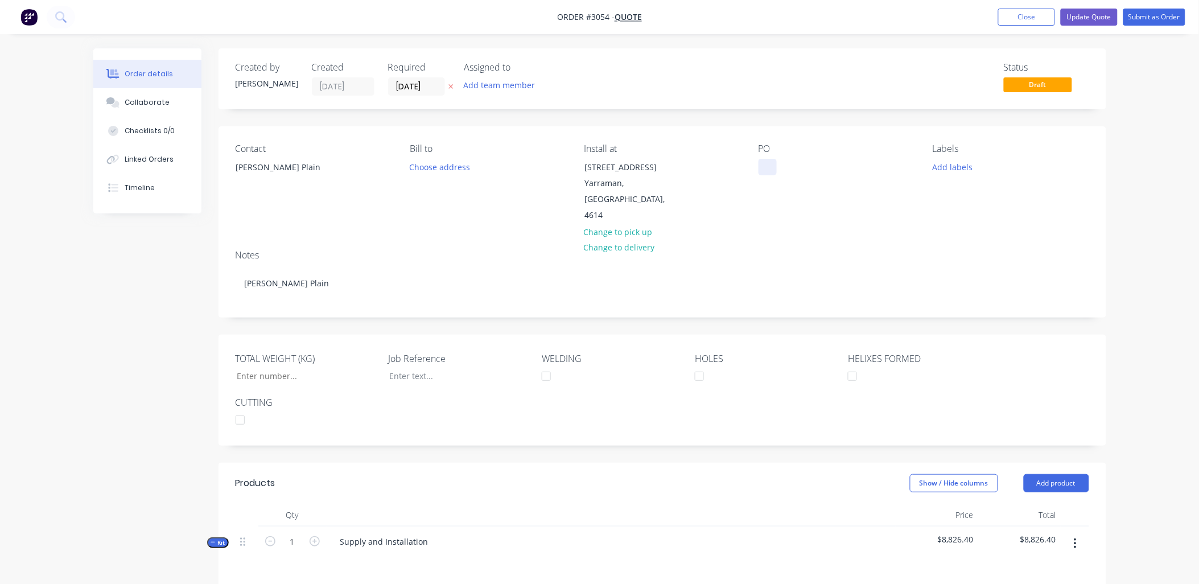
paste div
click at [1091, 16] on button "Update Quote" at bounding box center [1089, 17] width 57 height 17
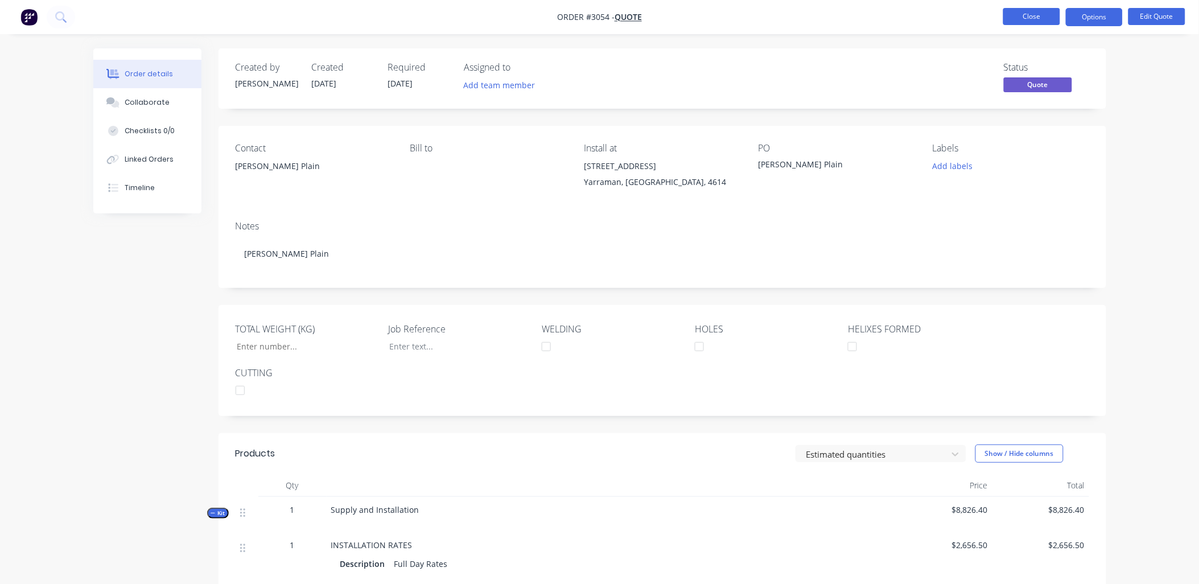
click at [1033, 19] on button "Close" at bounding box center [1031, 16] width 57 height 17
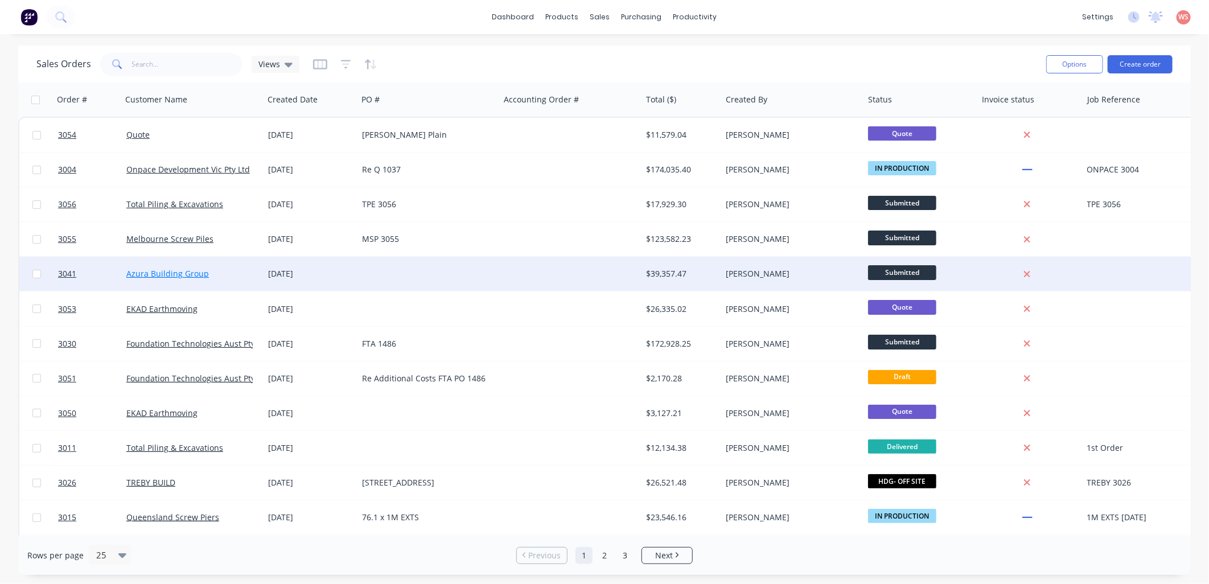
click at [166, 274] on link "Azura Building Group" at bounding box center [167, 273] width 83 height 11
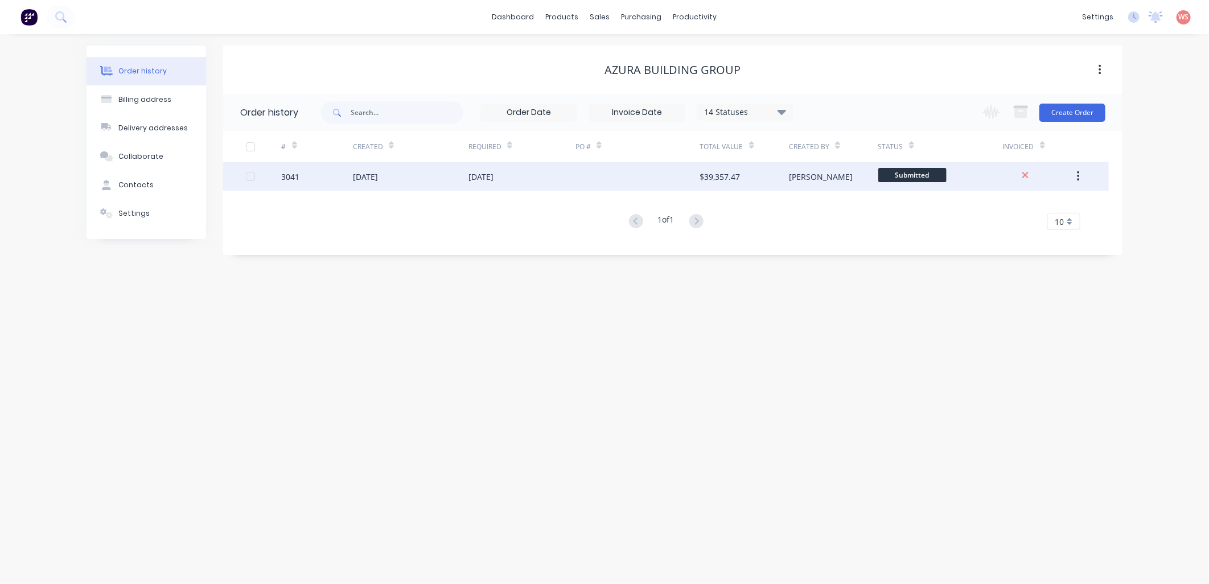
click at [401, 179] on div "[DATE]" at bounding box center [411, 176] width 116 height 28
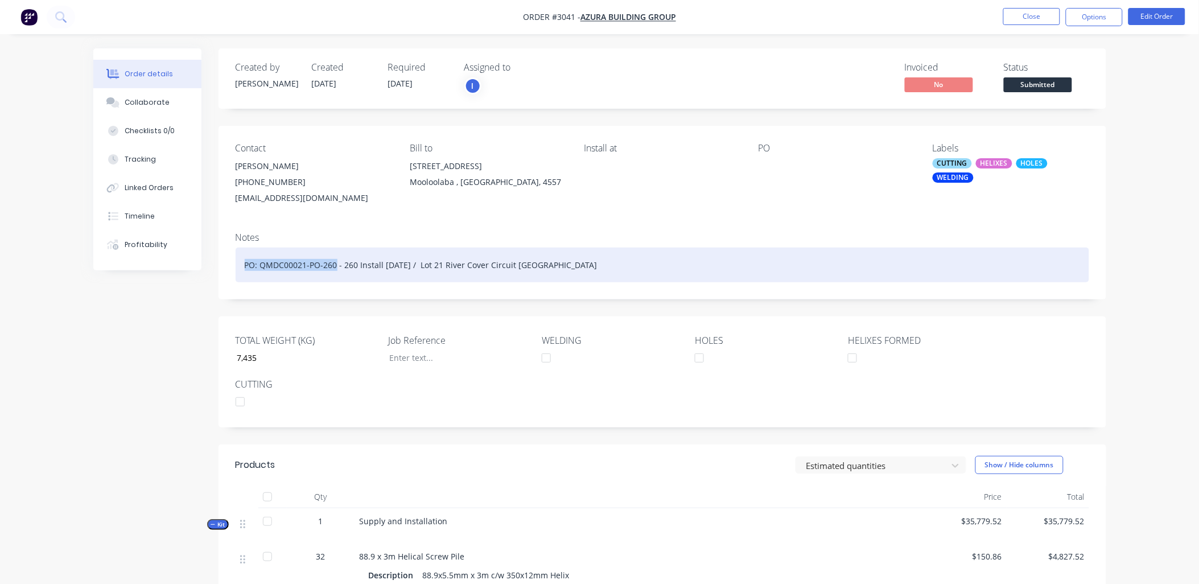
drag, startPoint x: 236, startPoint y: 269, endPoint x: 337, endPoint y: 263, distance: 101.4
click at [337, 263] on div "PO: QMDC00021-PO-260 - 260 Install [DATE] / Lot 21 River Cover Circuit [GEOGRAP…" at bounding box center [663, 265] width 854 height 35
drag, startPoint x: 356, startPoint y: 265, endPoint x: 244, endPoint y: 265, distance: 112.1
click at [244, 265] on div "PO: QMDC00021-PO-260 - 260 Install [DATE] / Lot 21 River Cover Circuit [GEOGRAP…" at bounding box center [663, 265] width 854 height 35
copy div "PO: QMDC00021-PO-260 - 260"
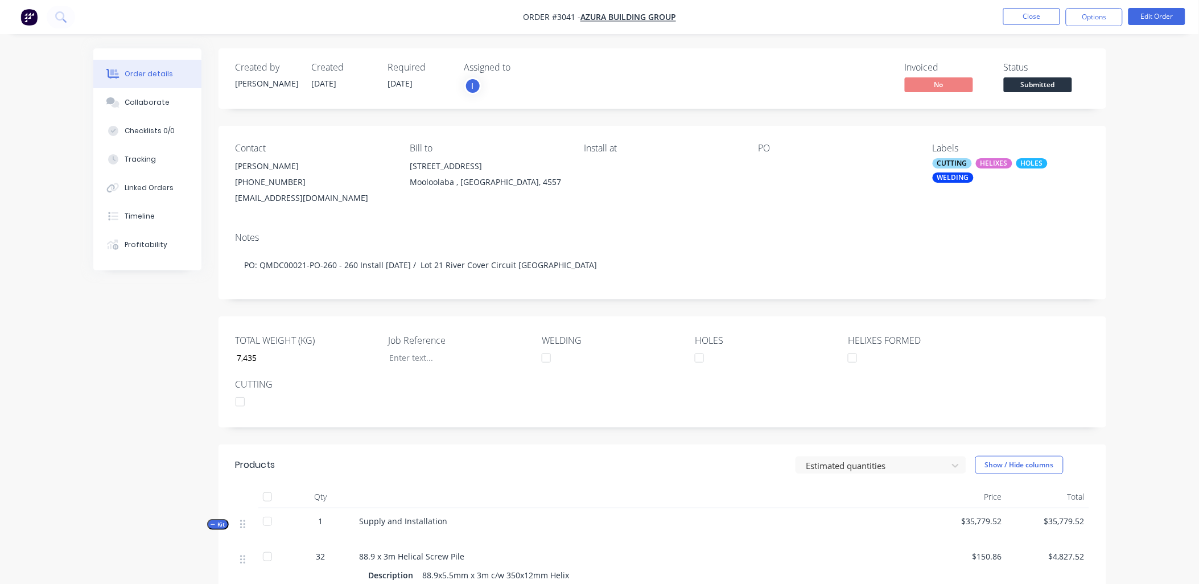
click at [774, 162] on div at bounding box center [829, 166] width 142 height 16
click at [769, 150] on div "PO" at bounding box center [836, 148] width 156 height 11
click at [767, 160] on div at bounding box center [829, 166] width 142 height 16
click at [414, 228] on div "Notes PO: QMDC00021-PO-260 - 260 Install [DATE] / Lot 21 River Cover Circuit [G…" at bounding box center [662, 261] width 888 height 76
click at [1156, 17] on button "Edit Order" at bounding box center [1156, 16] width 57 height 17
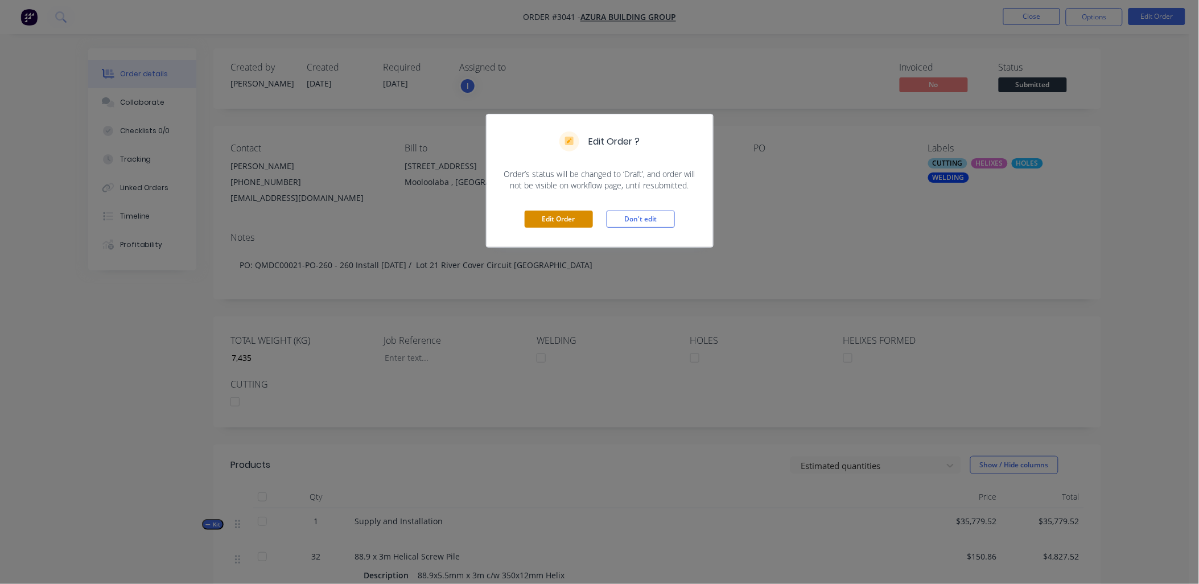
click at [555, 220] on button "Edit Order" at bounding box center [559, 219] width 68 height 17
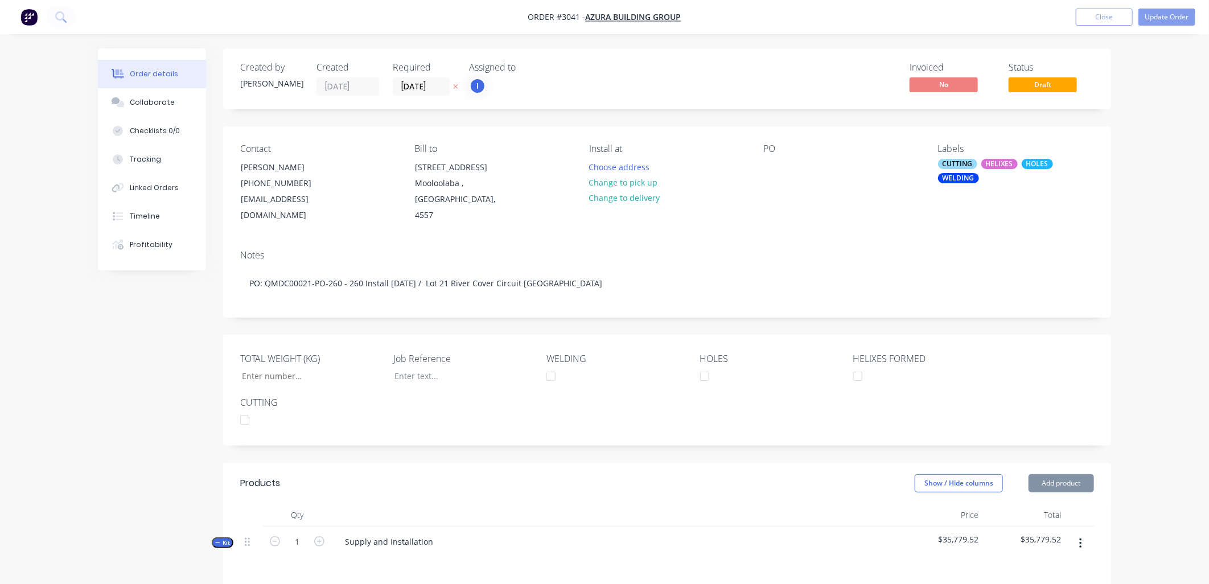
type input "7,435"
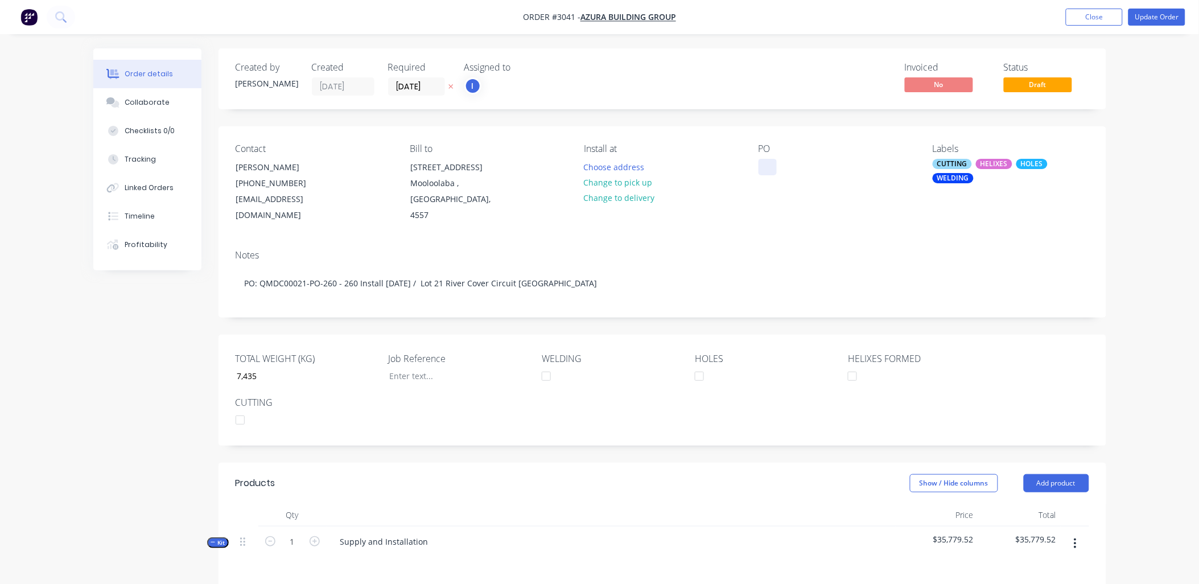
click at [770, 166] on div at bounding box center [767, 167] width 18 height 17
paste div
click at [1087, 20] on button "Close" at bounding box center [1094, 17] width 57 height 17
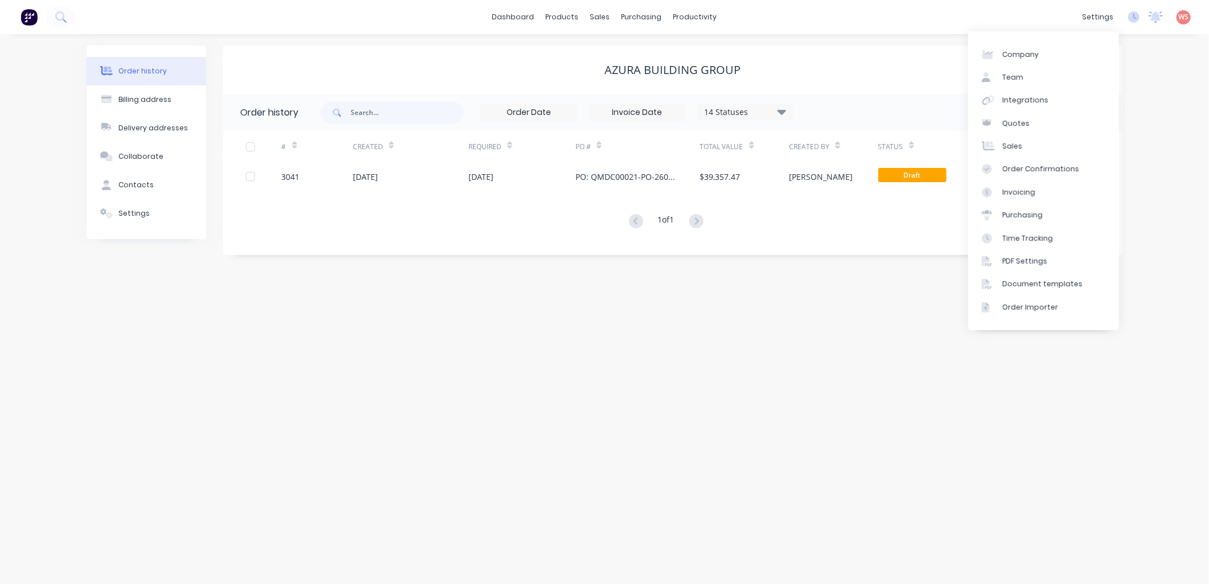
click at [835, 440] on div "Order history Billing address Delivery addresses Collaborate Contacts Settings …" at bounding box center [604, 309] width 1209 height 550
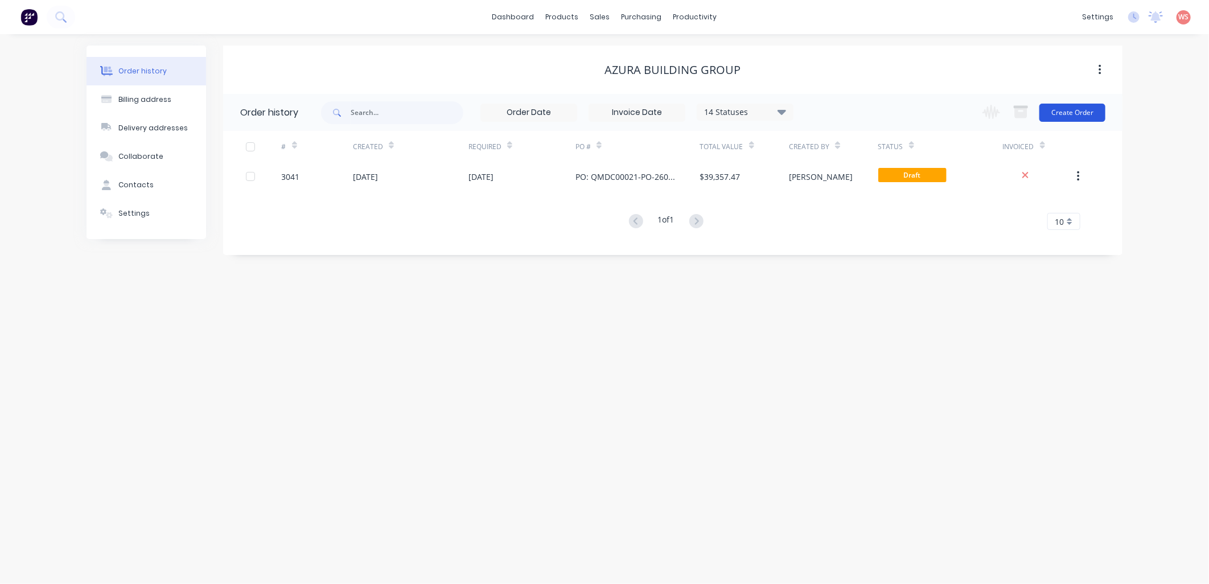
click at [1072, 116] on button "Create Order" at bounding box center [1072, 113] width 66 height 18
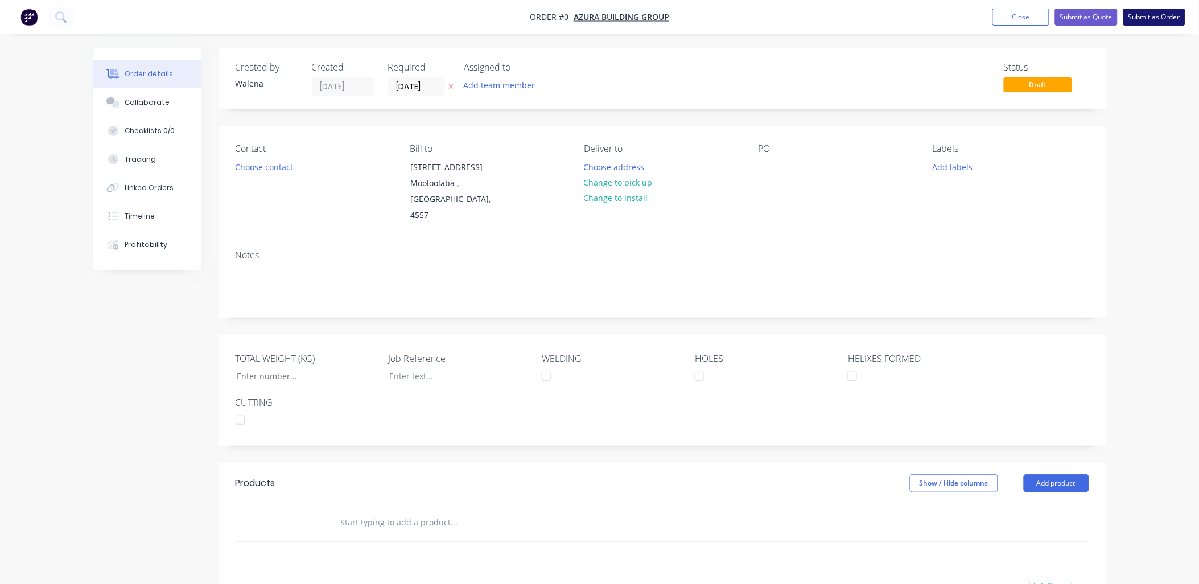
click at [1154, 19] on button "Submit as Order" at bounding box center [1154, 17] width 62 height 17
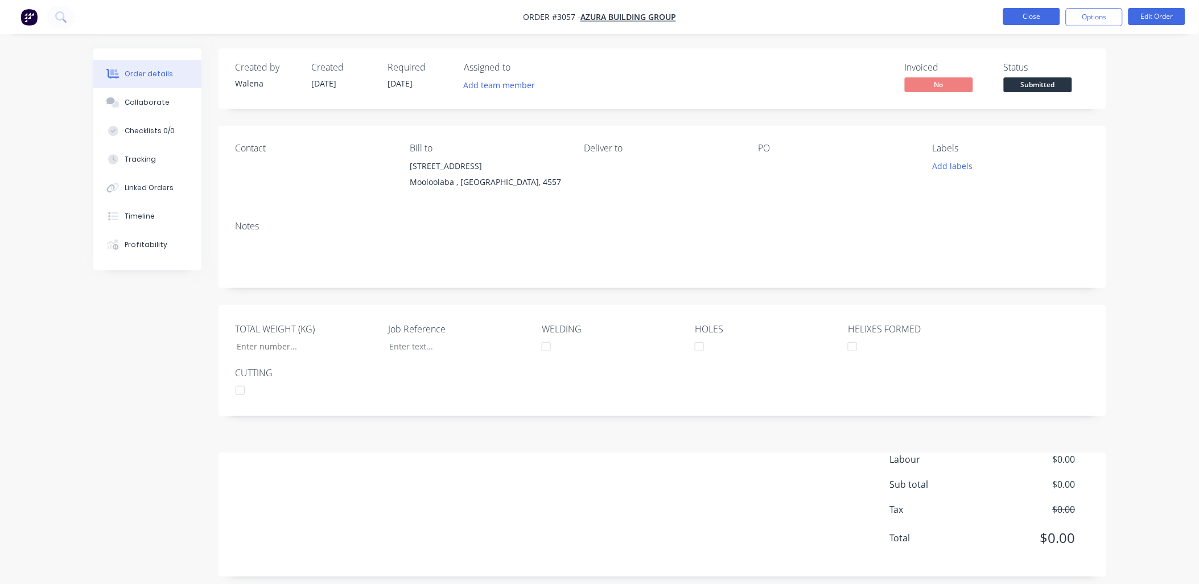
click at [1036, 19] on button "Close" at bounding box center [1031, 16] width 57 height 17
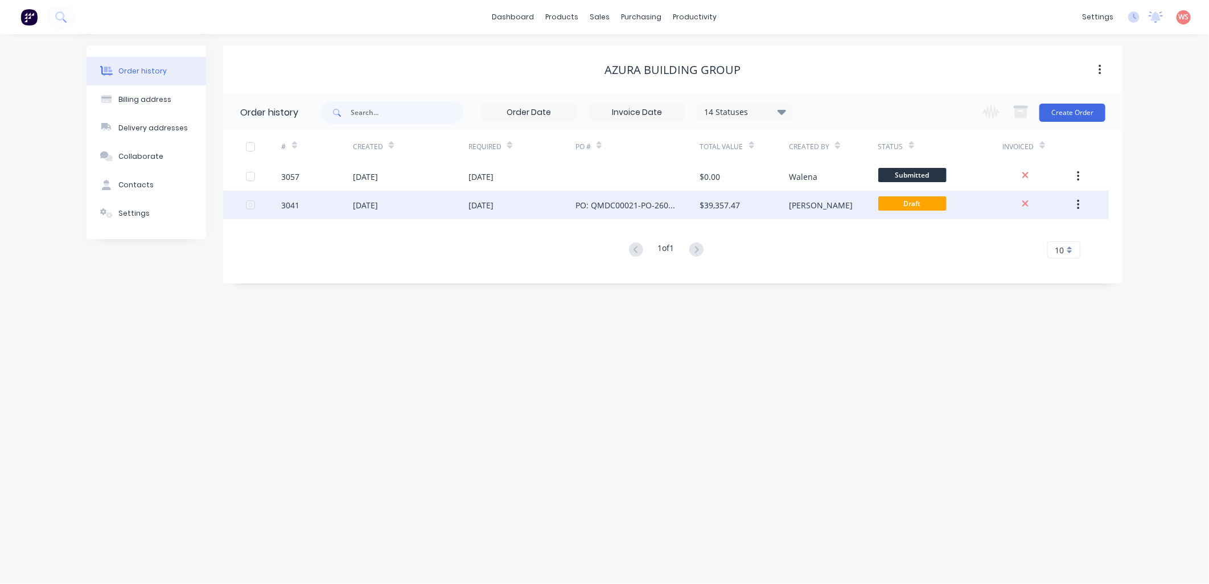
click at [493, 205] on div "[DATE]" at bounding box center [480, 205] width 25 height 12
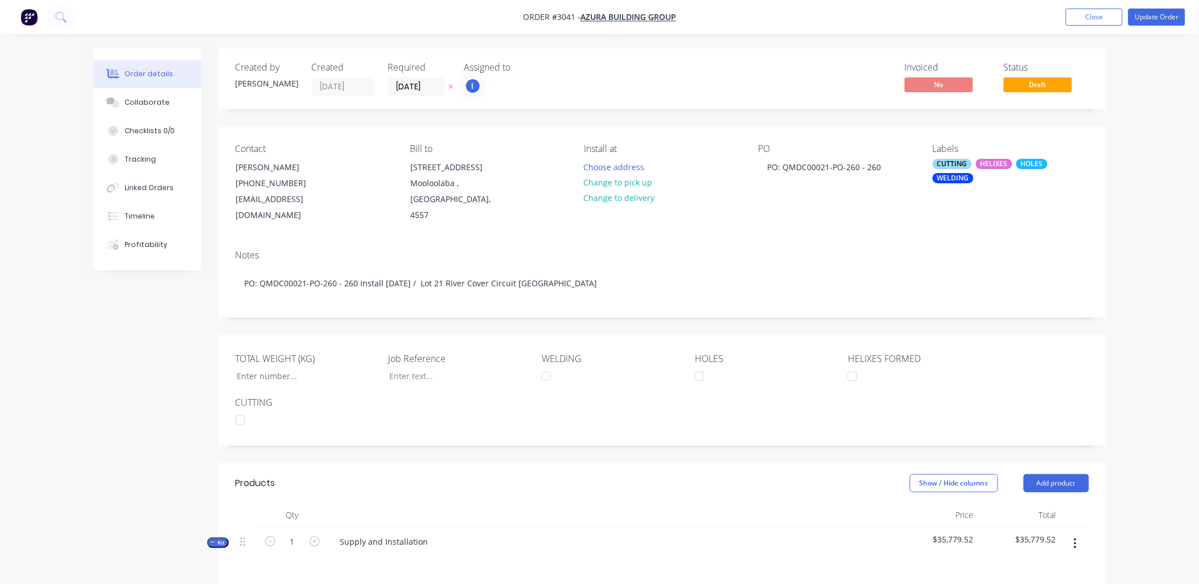
type input "7,435"
drag, startPoint x: 885, startPoint y: 171, endPoint x: 785, endPoint y: 172, distance: 99.6
click at [785, 172] on div "PO: QMDC00021-PO-260 - 260" at bounding box center [824, 167] width 132 height 17
copy div "QMDC00021-PO-260 - 260"
click at [1096, 22] on button "Close" at bounding box center [1094, 17] width 57 height 17
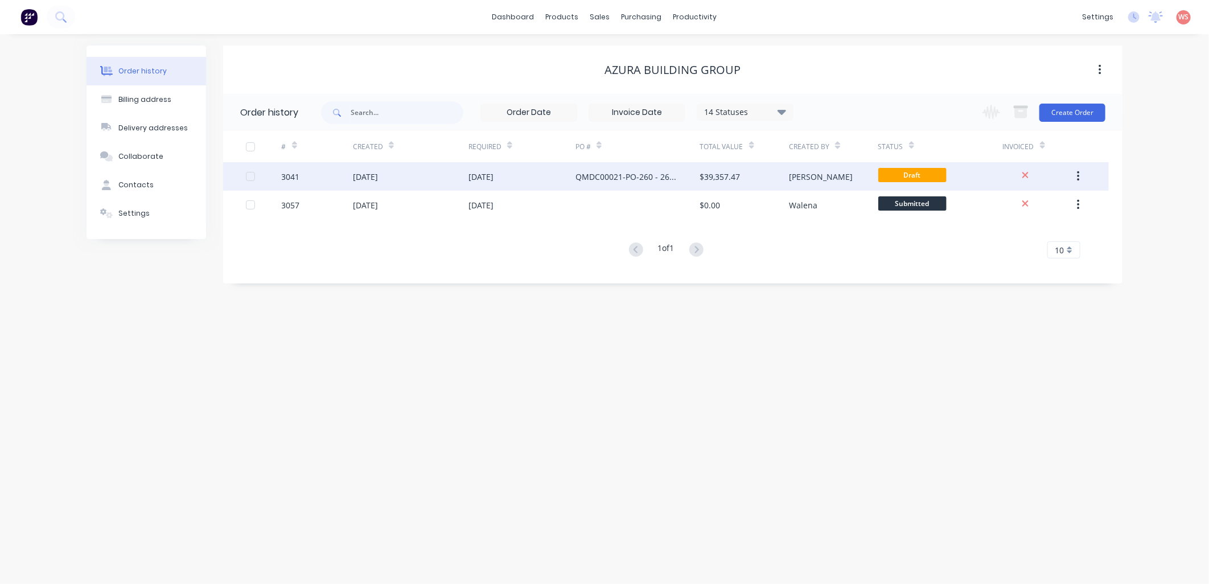
click at [493, 177] on div "[DATE]" at bounding box center [480, 177] width 25 height 12
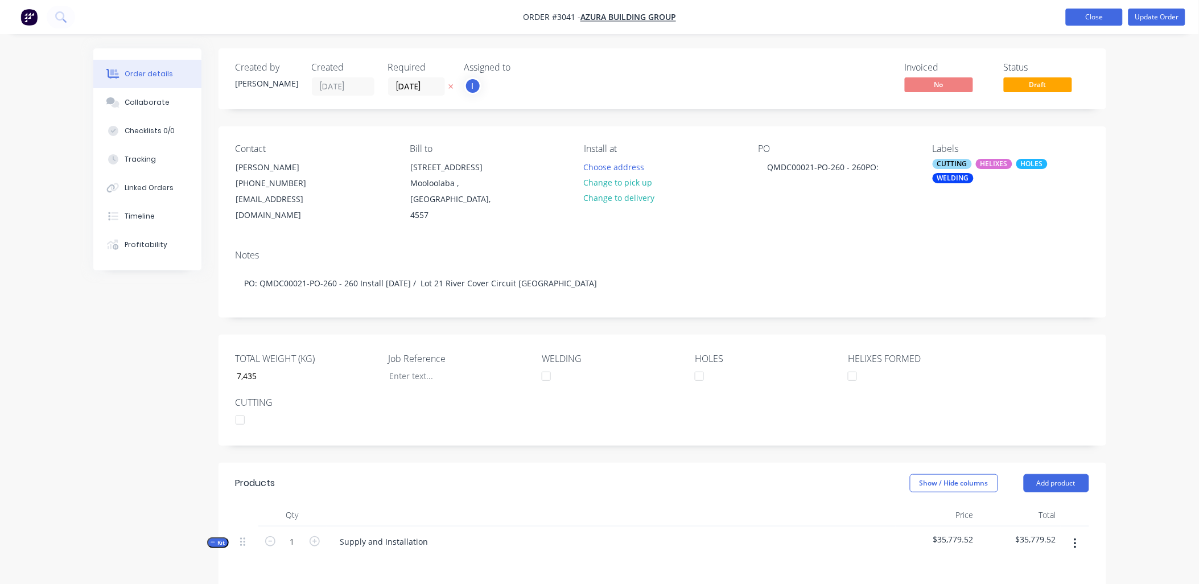
click at [1090, 19] on button "Close" at bounding box center [1094, 17] width 57 height 17
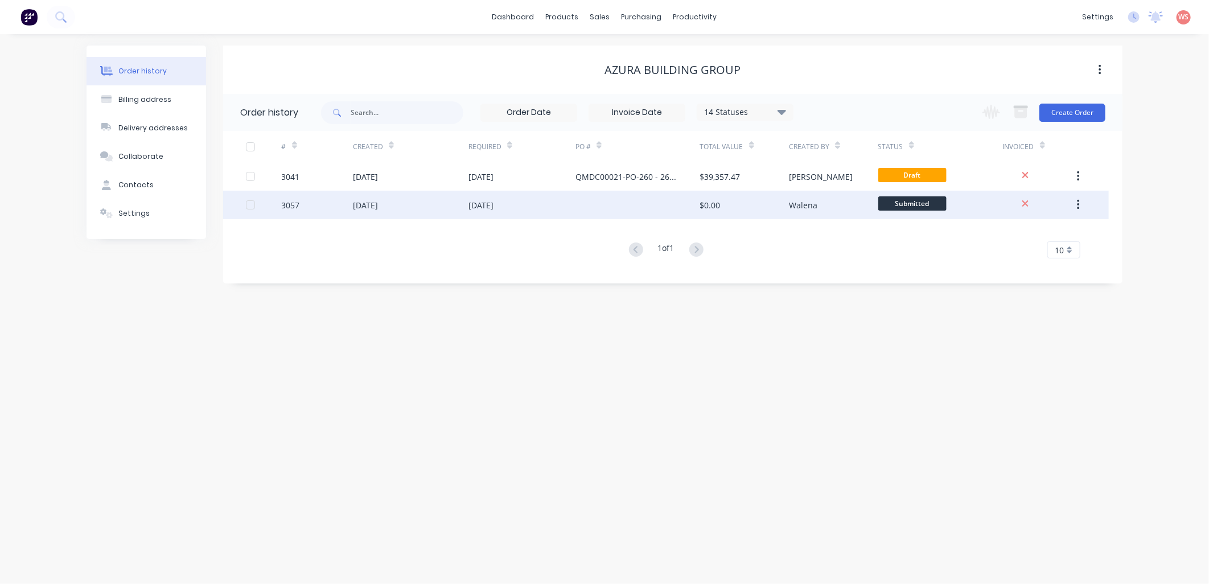
click at [488, 206] on div "[DATE]" at bounding box center [480, 205] width 25 height 12
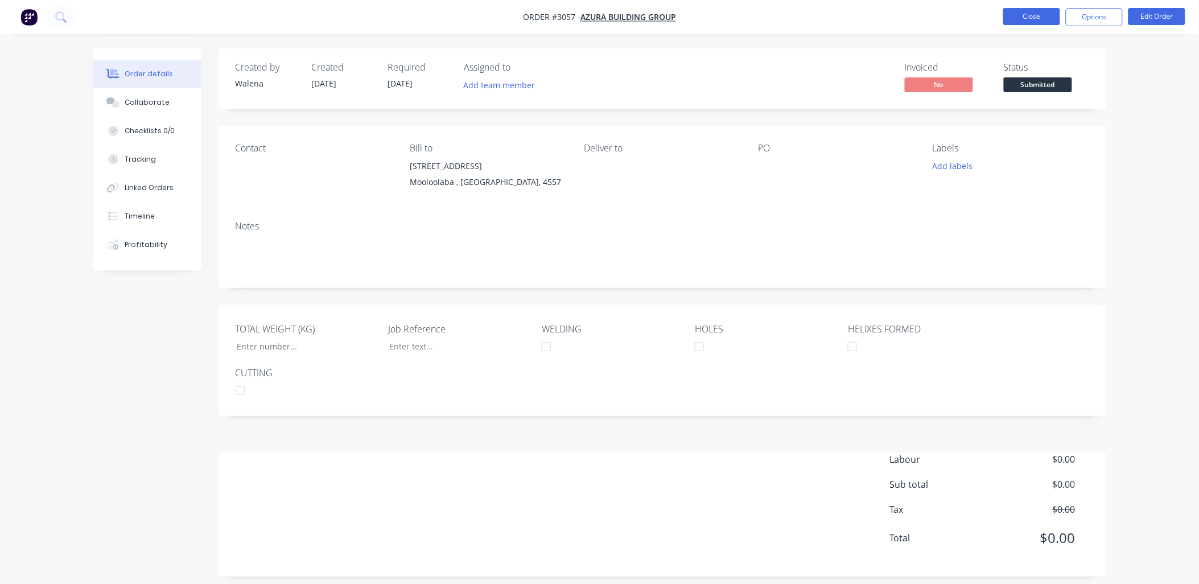
click at [1013, 23] on button "Close" at bounding box center [1031, 16] width 57 height 17
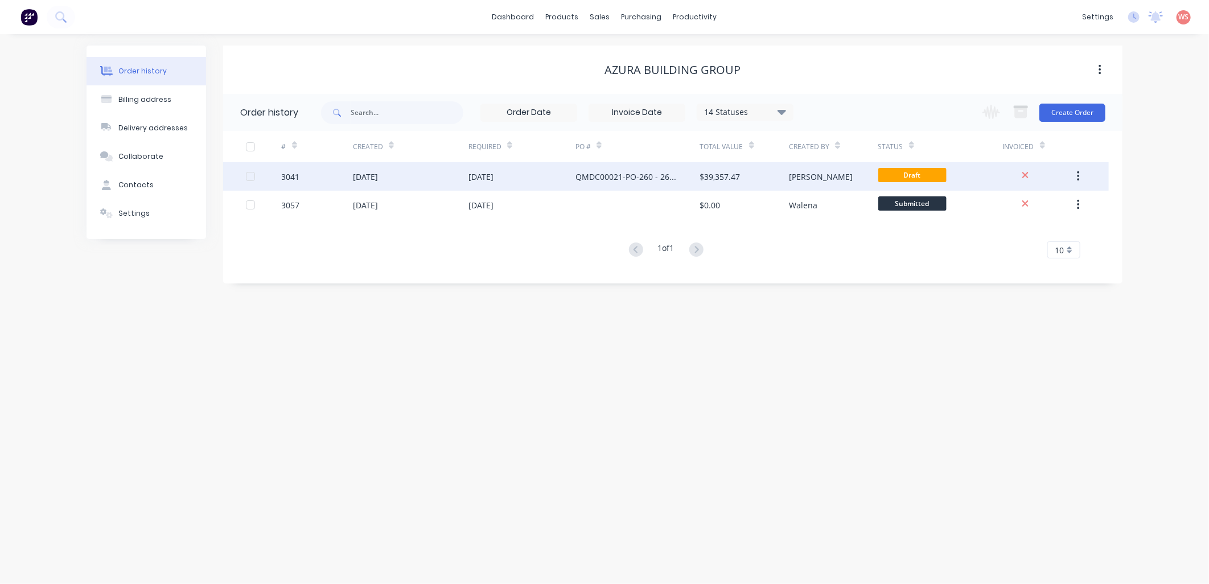
click at [1073, 175] on button "button" at bounding box center [1078, 176] width 27 height 20
click at [513, 171] on div "[DATE]" at bounding box center [521, 176] width 107 height 28
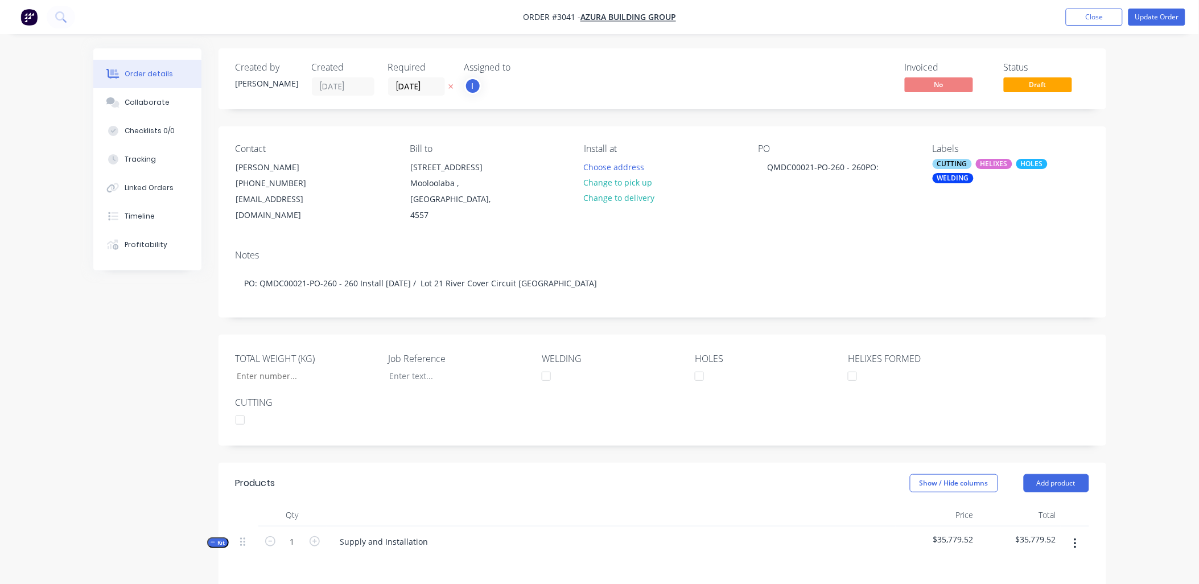
type input "7,435"
click at [1100, 23] on button "Close" at bounding box center [1094, 17] width 57 height 17
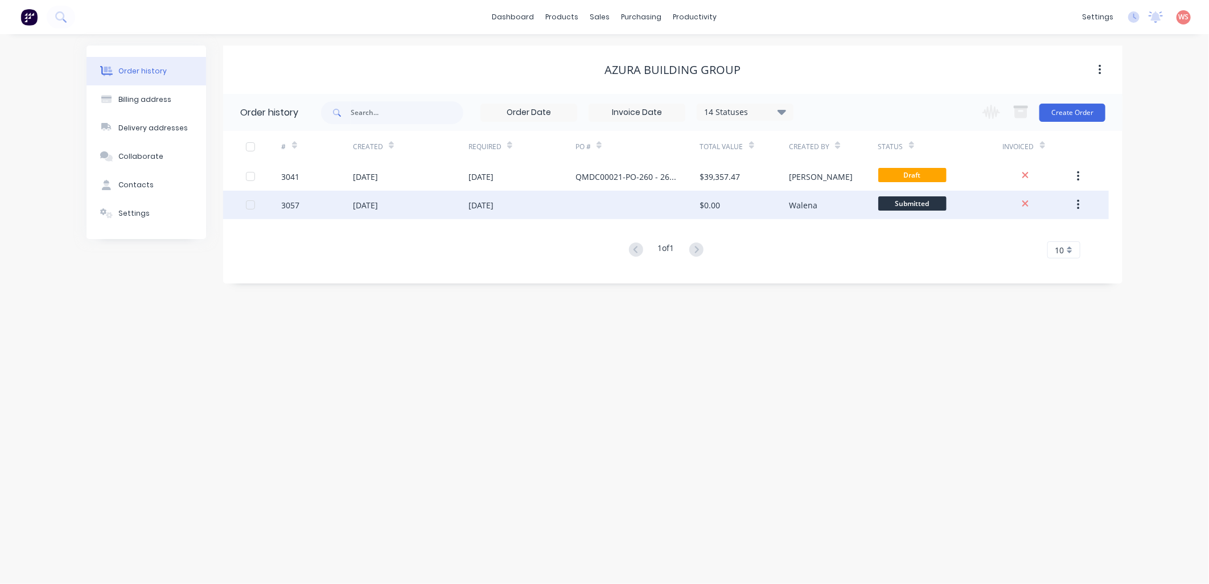
click at [493, 207] on div "[DATE]" at bounding box center [480, 205] width 25 height 12
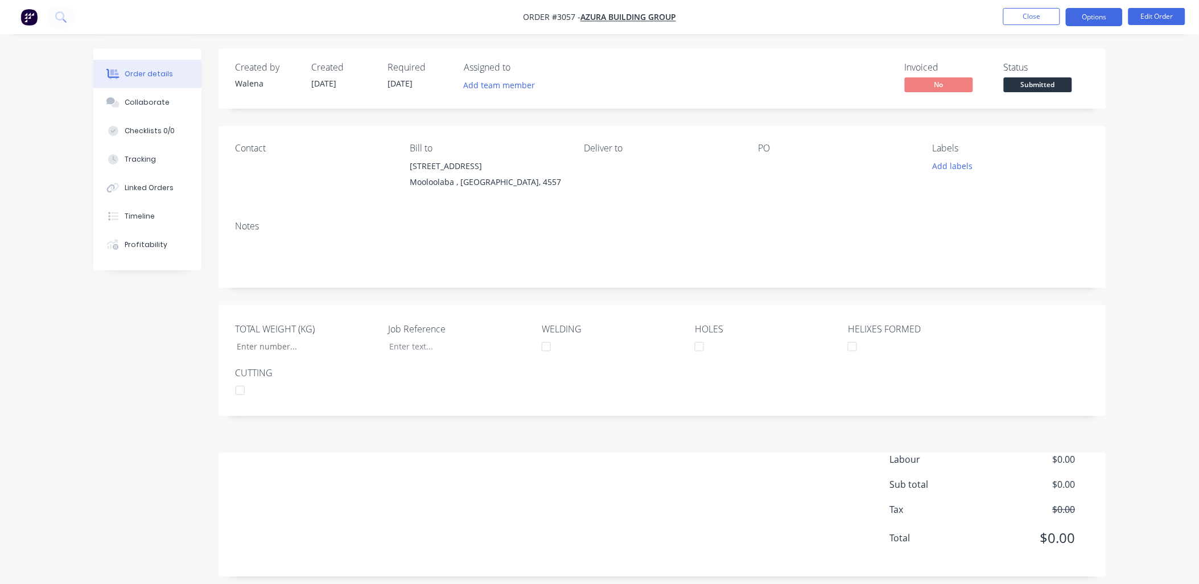
click at [1106, 18] on button "Options" at bounding box center [1094, 17] width 57 height 18
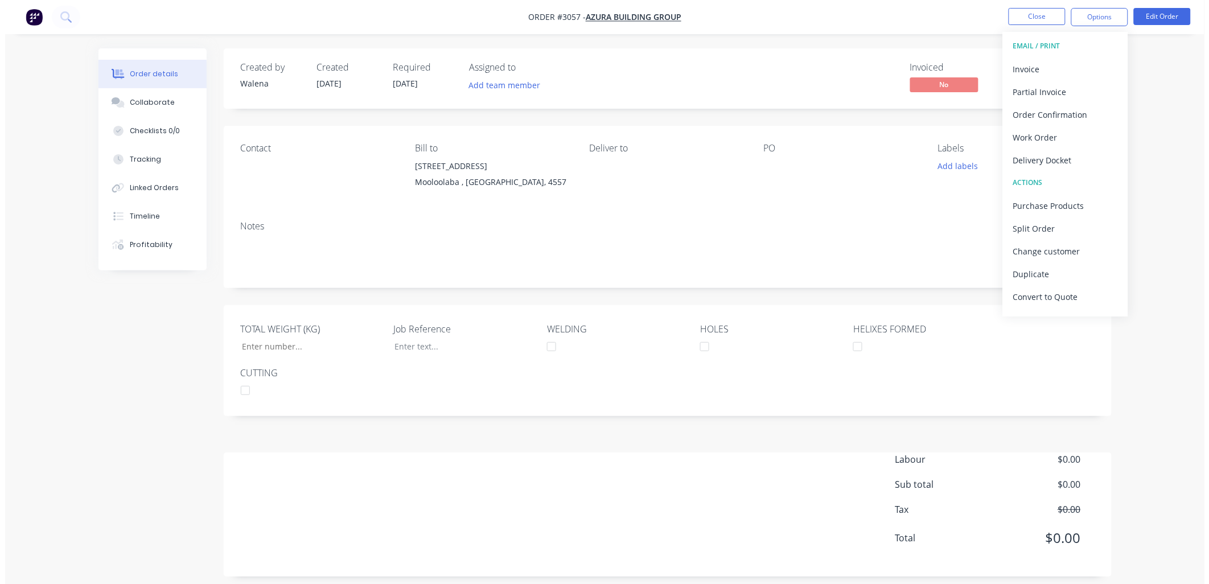
scroll to position [17, 0]
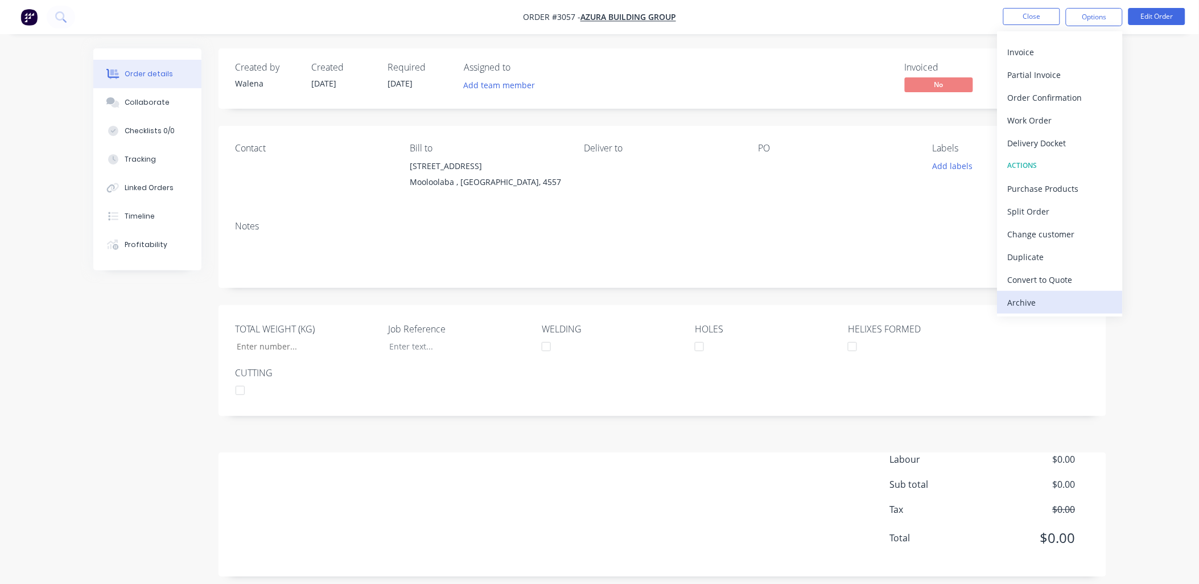
click at [1067, 304] on div "Archive" at bounding box center [1060, 302] width 105 height 17
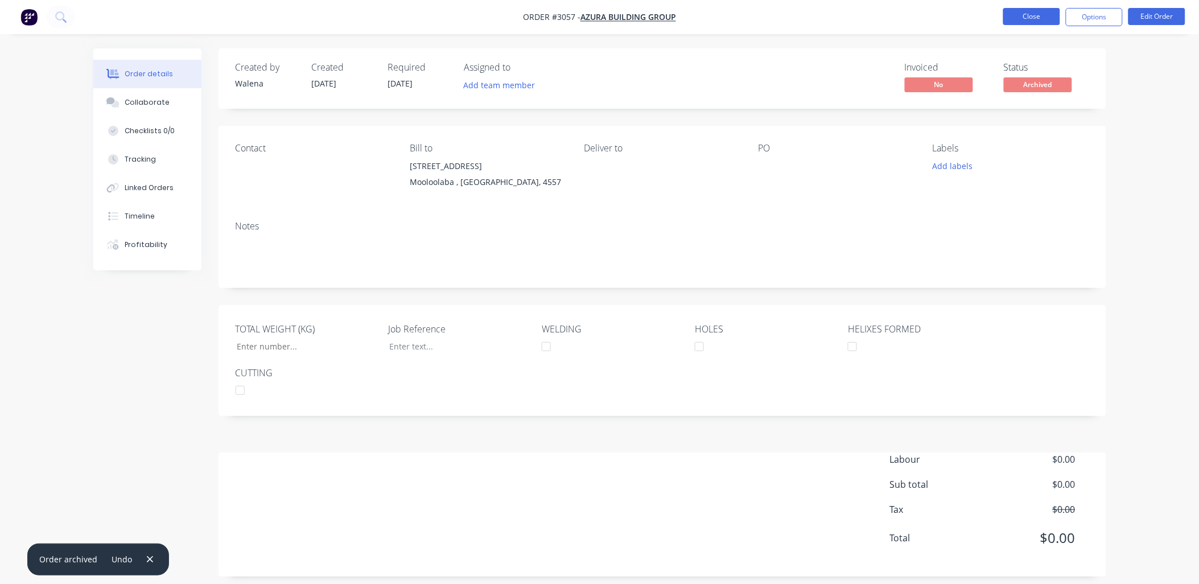
click at [1025, 21] on button "Close" at bounding box center [1031, 16] width 57 height 17
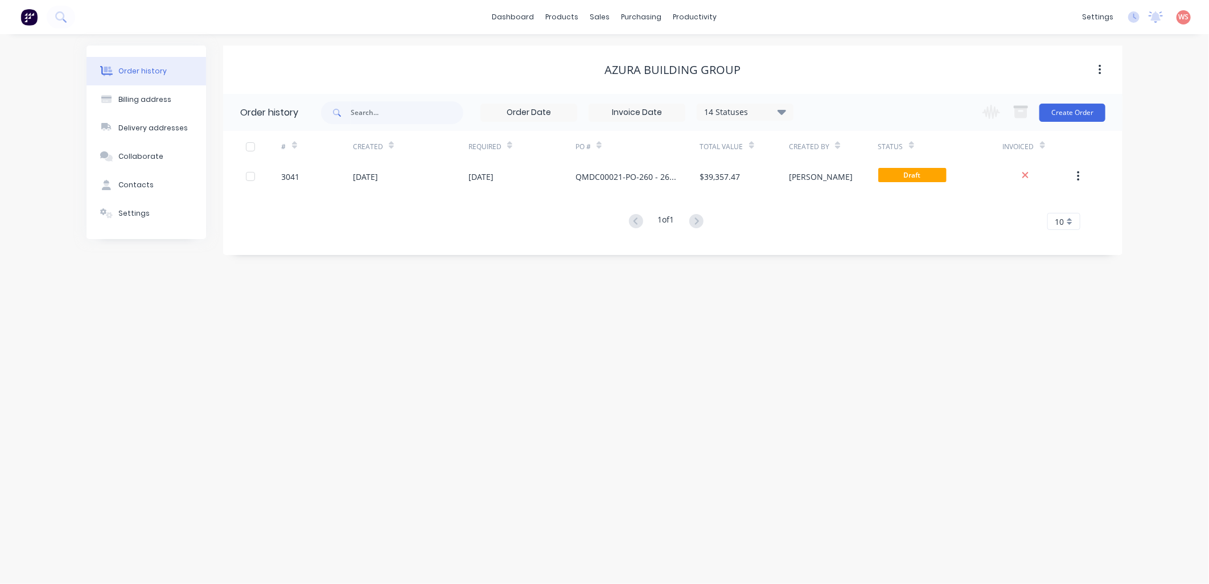
click at [624, 409] on div "Order history Billing address Delivery addresses Collaborate Contacts Settings …" at bounding box center [604, 309] width 1209 height 550
click at [566, 19] on div "products" at bounding box center [562, 17] width 44 height 17
click at [703, 50] on div "Workflow" at bounding box center [715, 55] width 34 height 10
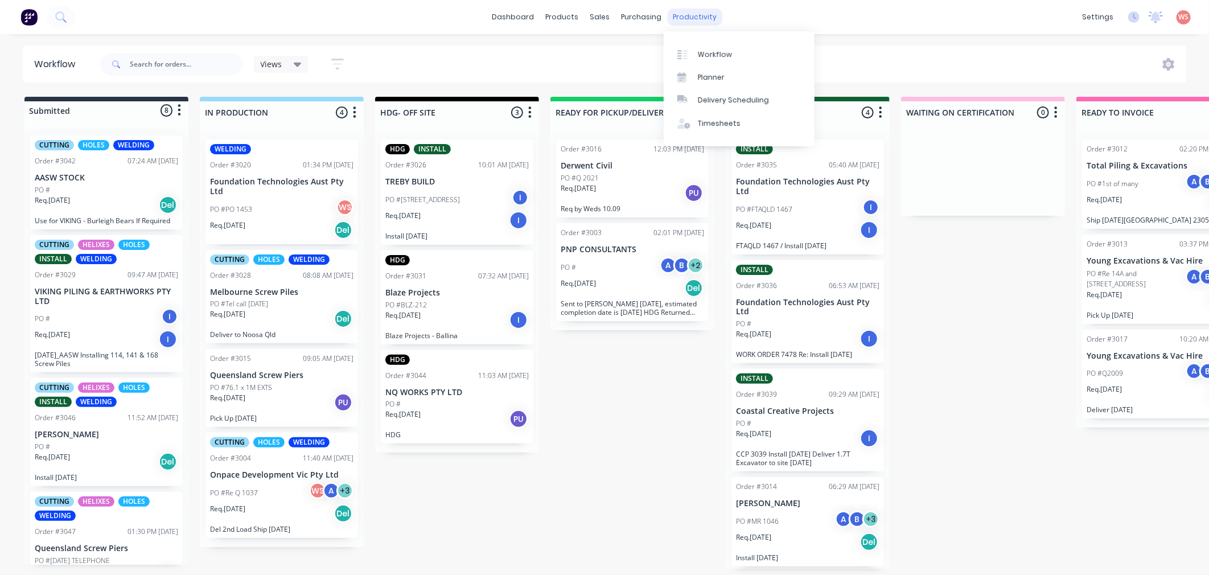
click at [696, 14] on div "productivity" at bounding box center [694, 17] width 55 height 17
click at [708, 80] on div "Planner" at bounding box center [711, 77] width 27 height 10
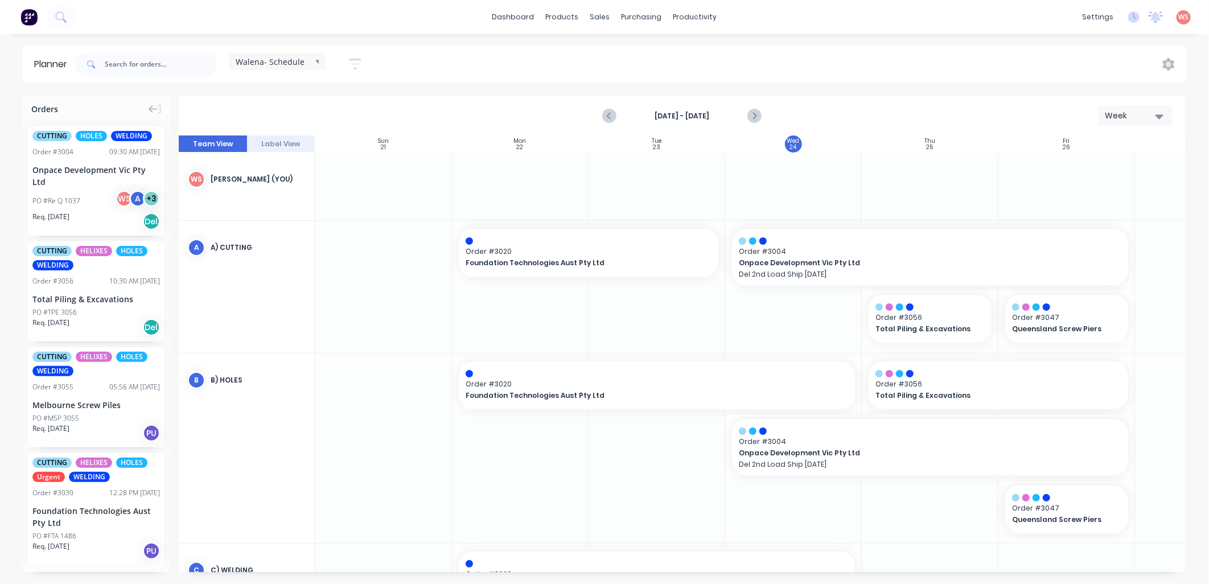
scroll to position [0, 1]
click at [641, 52] on div "Sales Orders" at bounding box center [642, 55] width 47 height 10
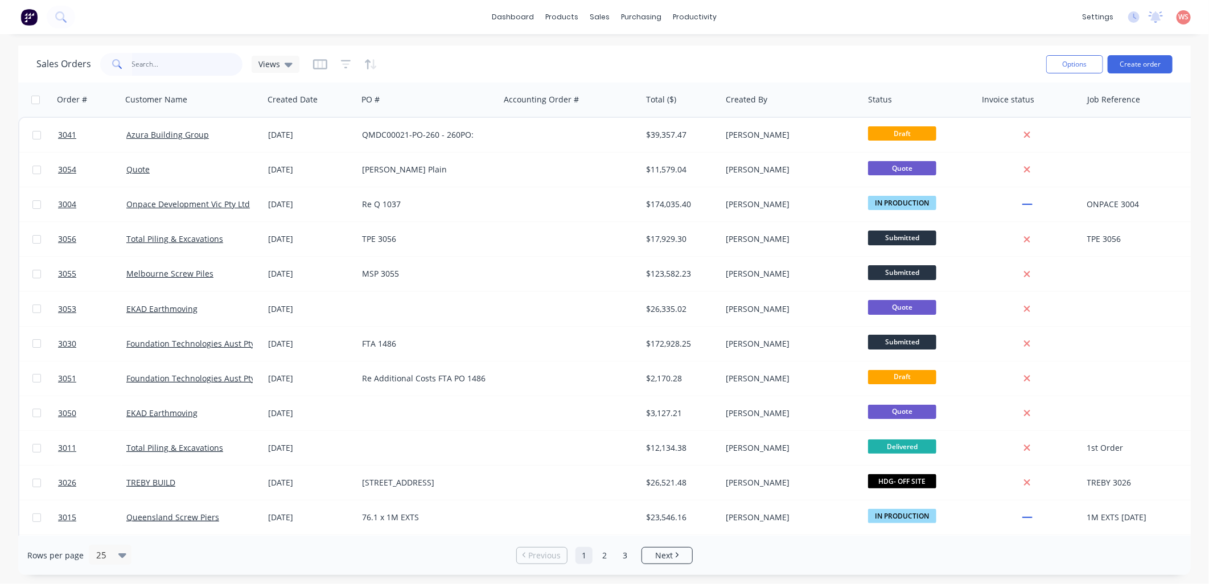
click at [174, 69] on input "text" at bounding box center [187, 64] width 111 height 23
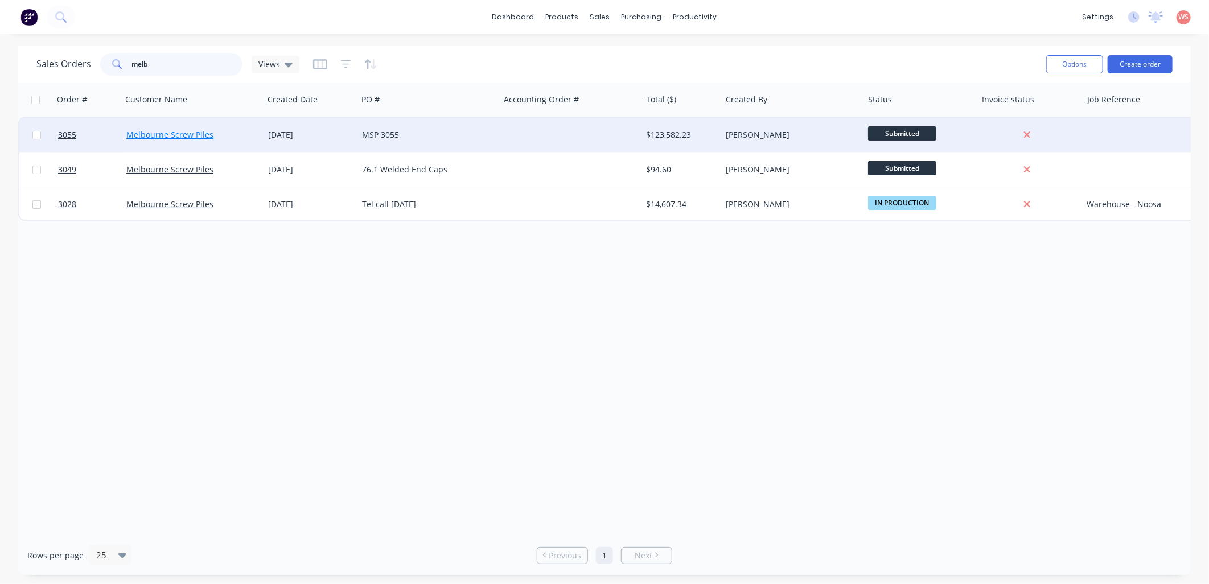
type input "melb"
click at [139, 129] on link "Melbourne Screw Piles" at bounding box center [169, 134] width 87 height 11
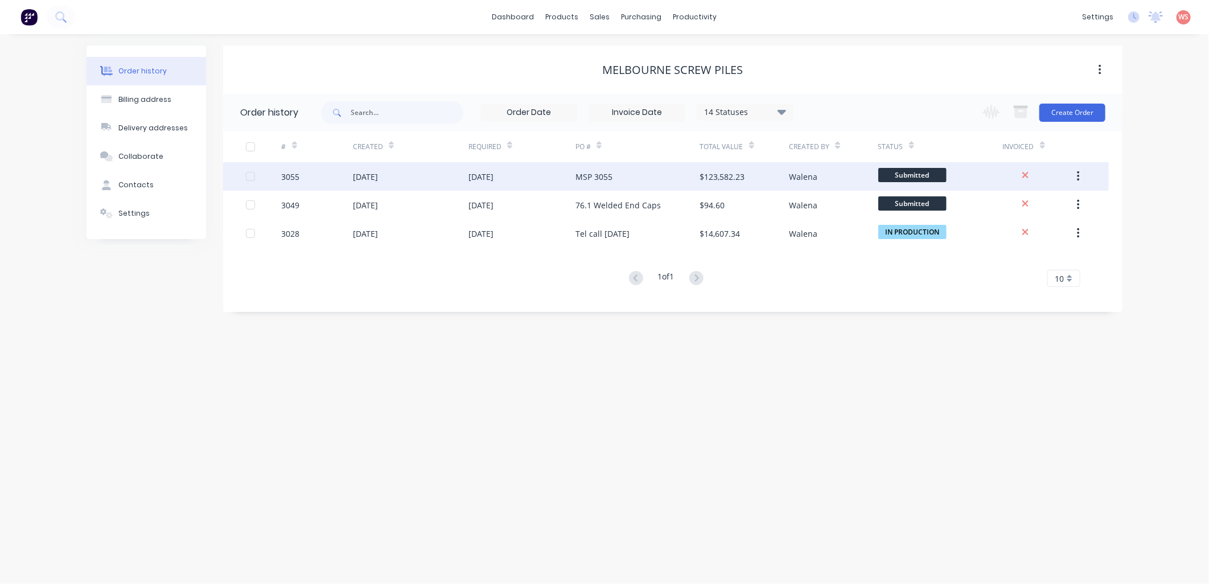
click at [378, 172] on div "[DATE]" at bounding box center [365, 177] width 25 height 12
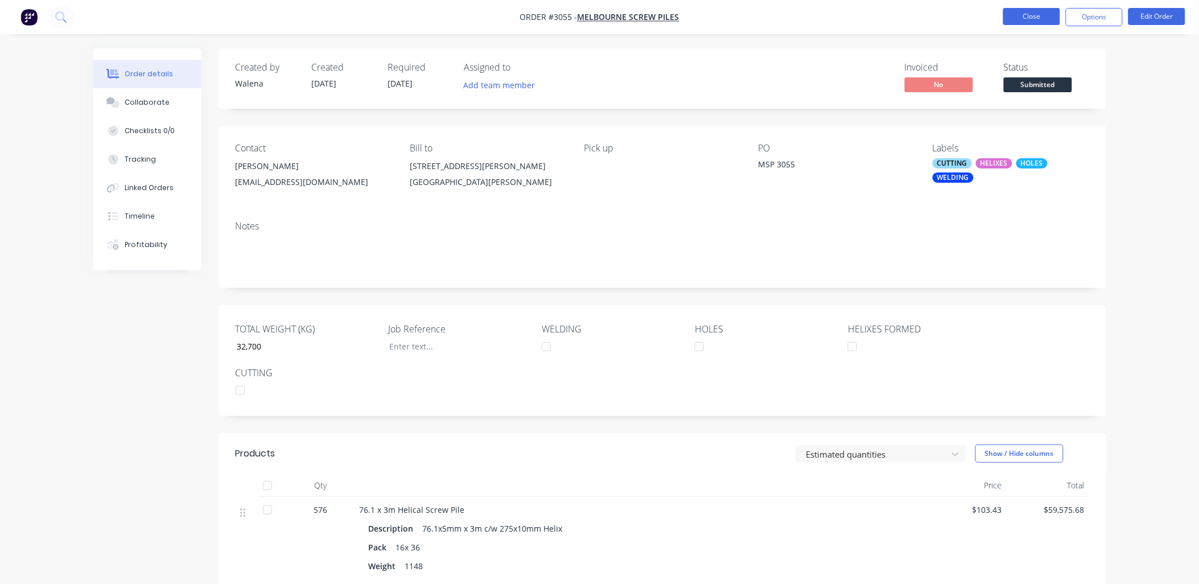
click at [1040, 18] on button "Close" at bounding box center [1031, 16] width 57 height 17
